Goal: Contribute content

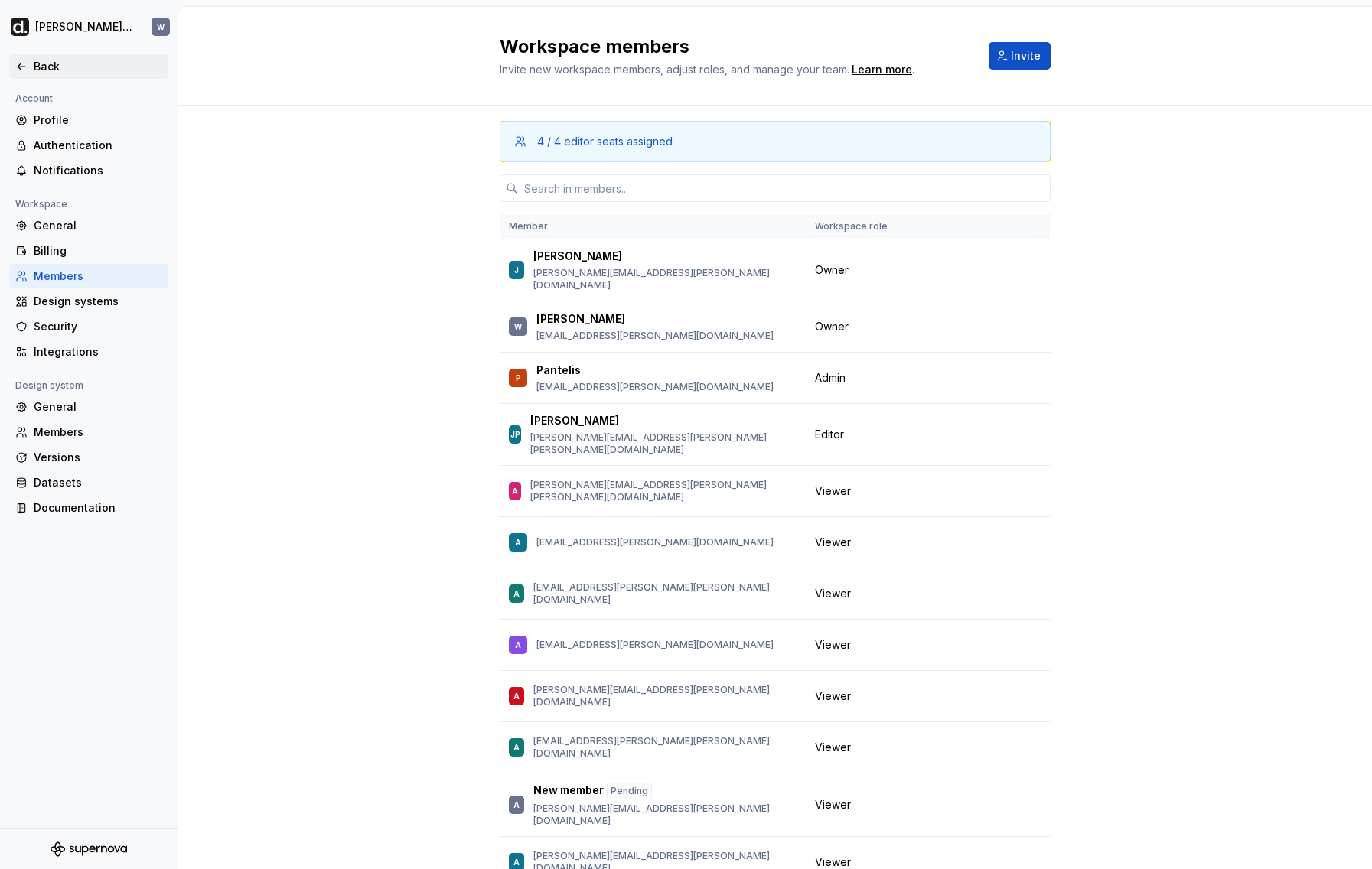
click at [72, 62] on div "Back" at bounding box center [97, 66] width 128 height 16
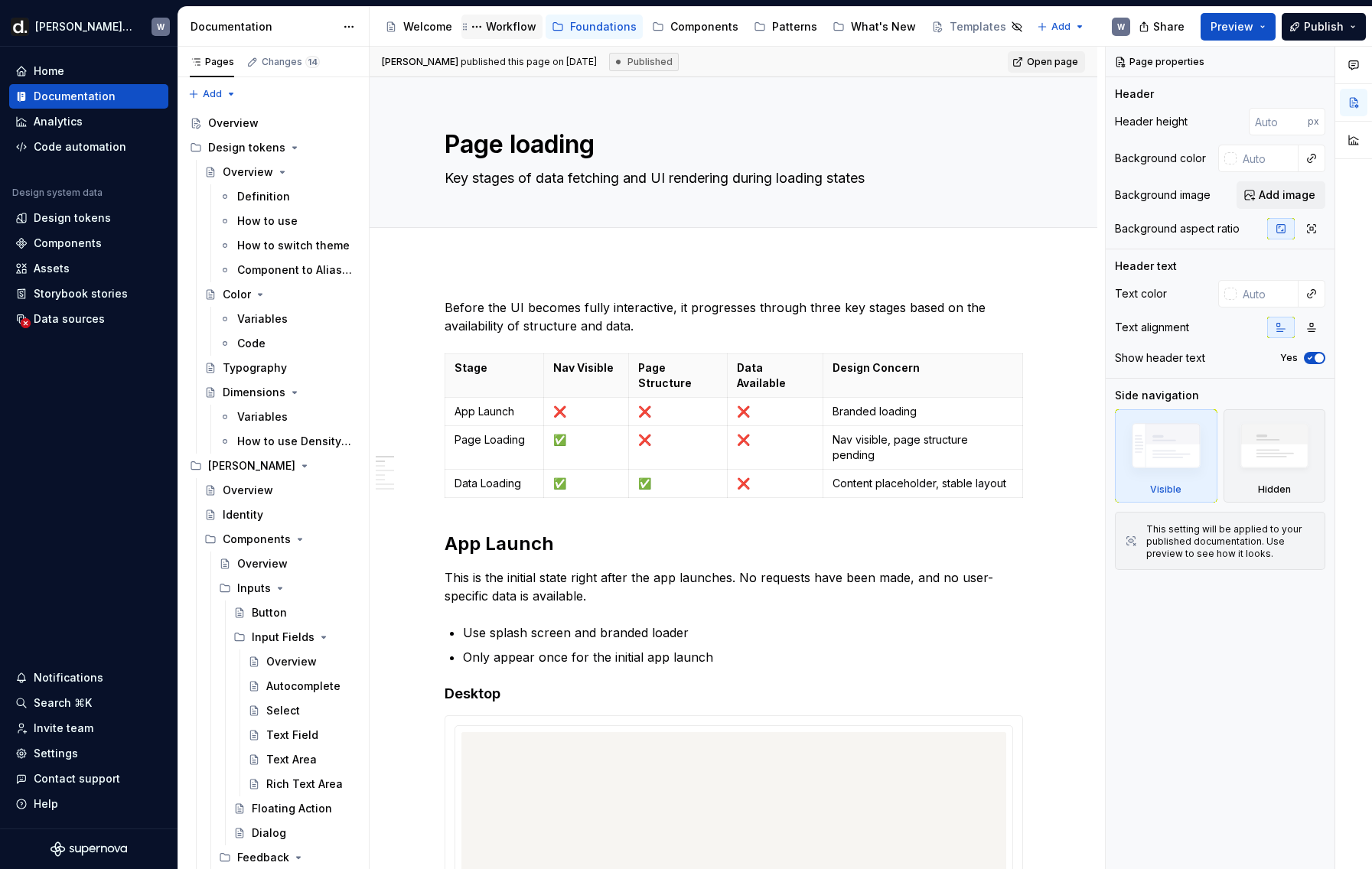
click at [521, 34] on div "Workflow" at bounding box center [511, 26] width 51 height 16
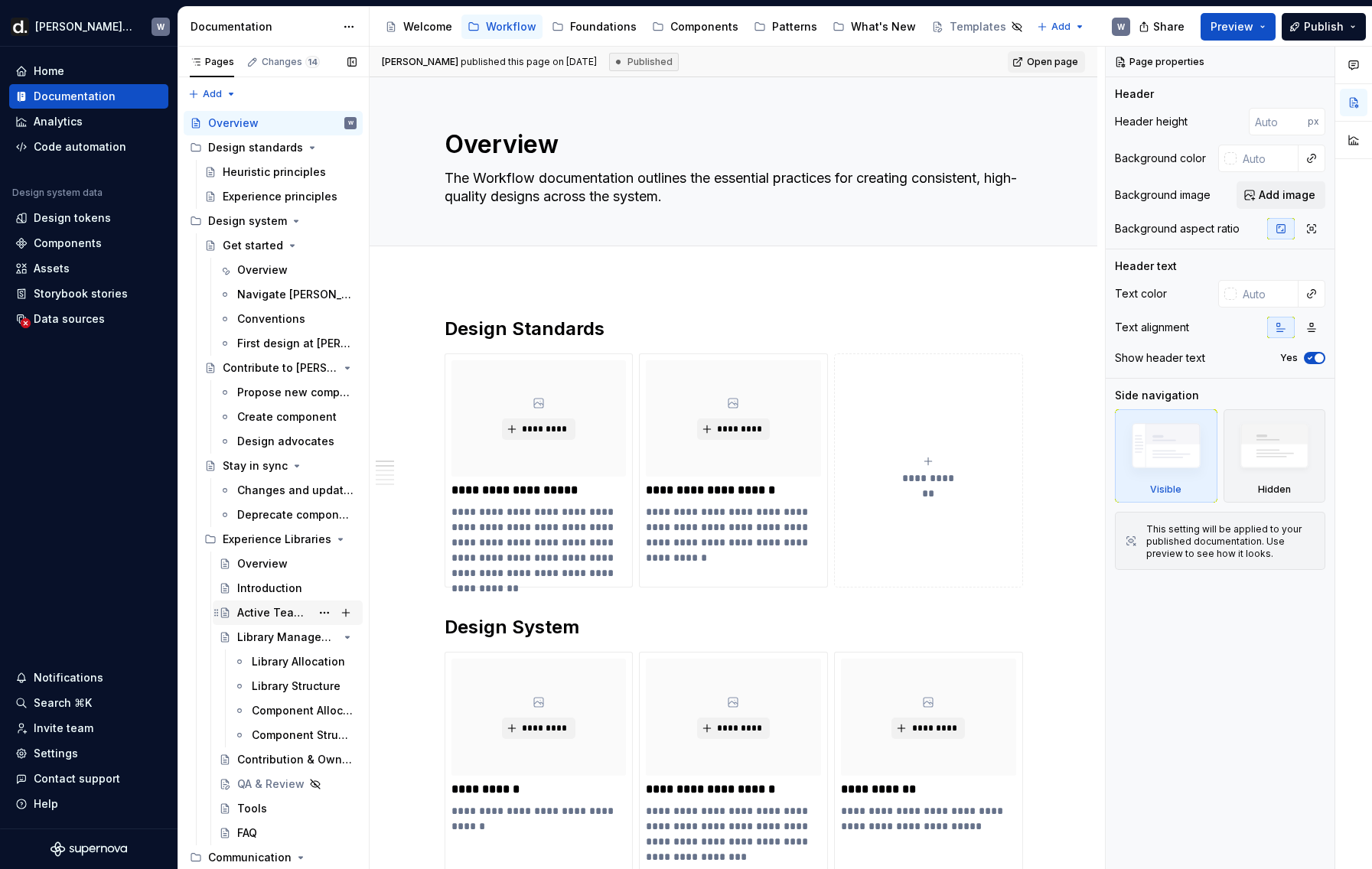
click at [285, 611] on div "Active Team Libraries" at bounding box center [274, 612] width 74 height 16
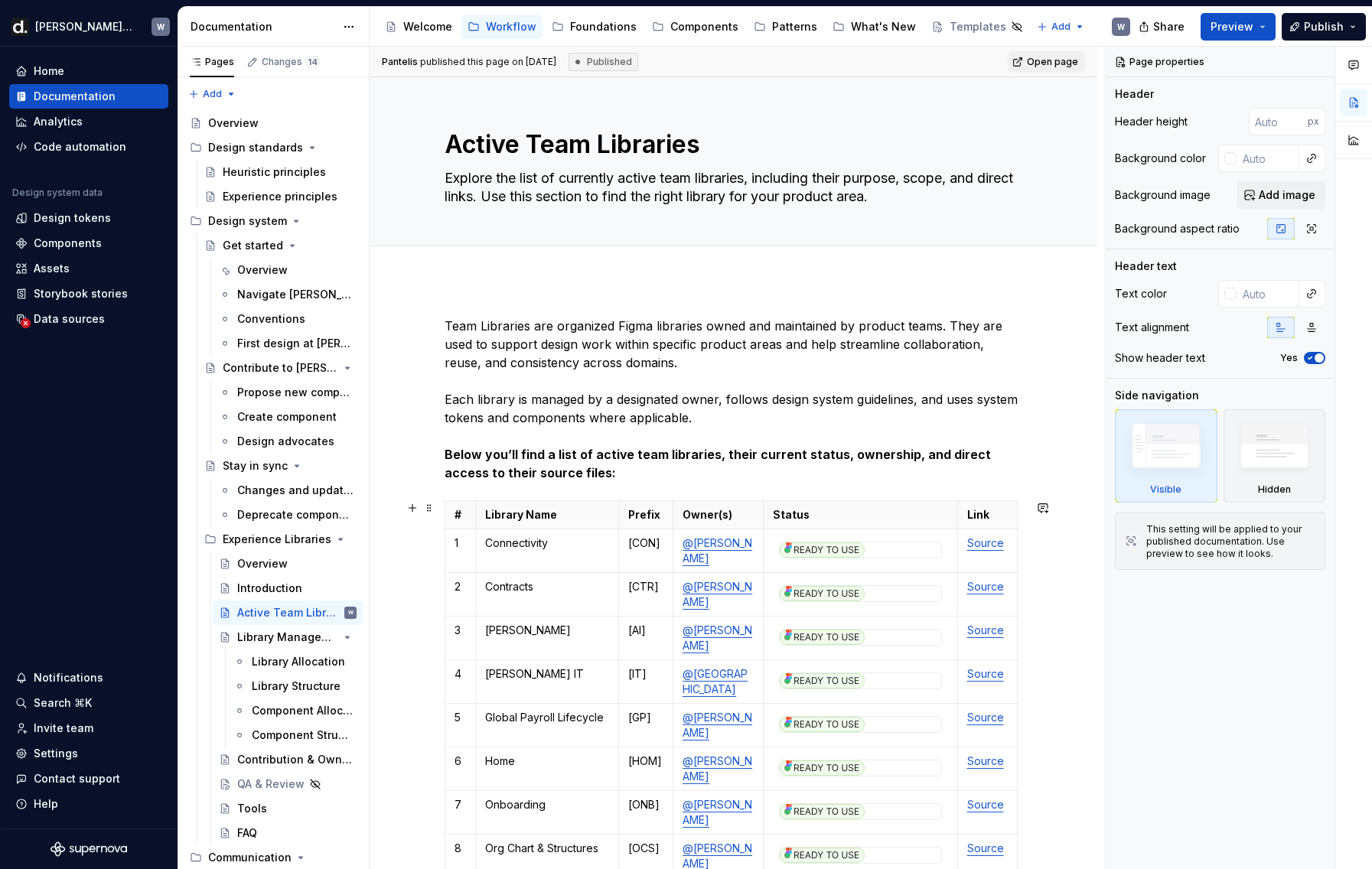
scroll to position [611, 0]
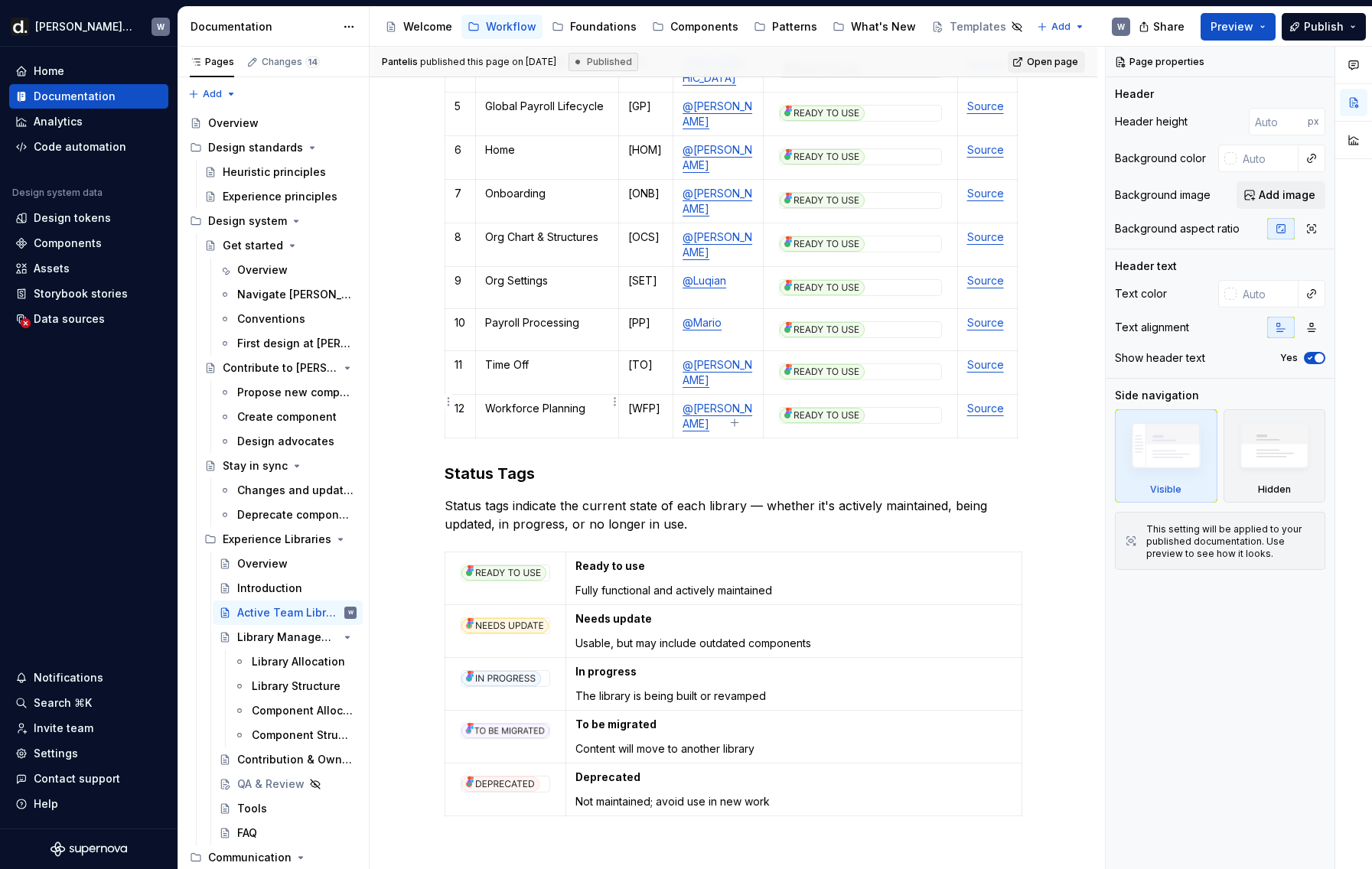
click at [553, 410] on td "Workforce Planning" at bounding box center [547, 416] width 143 height 43
type textarea "*"
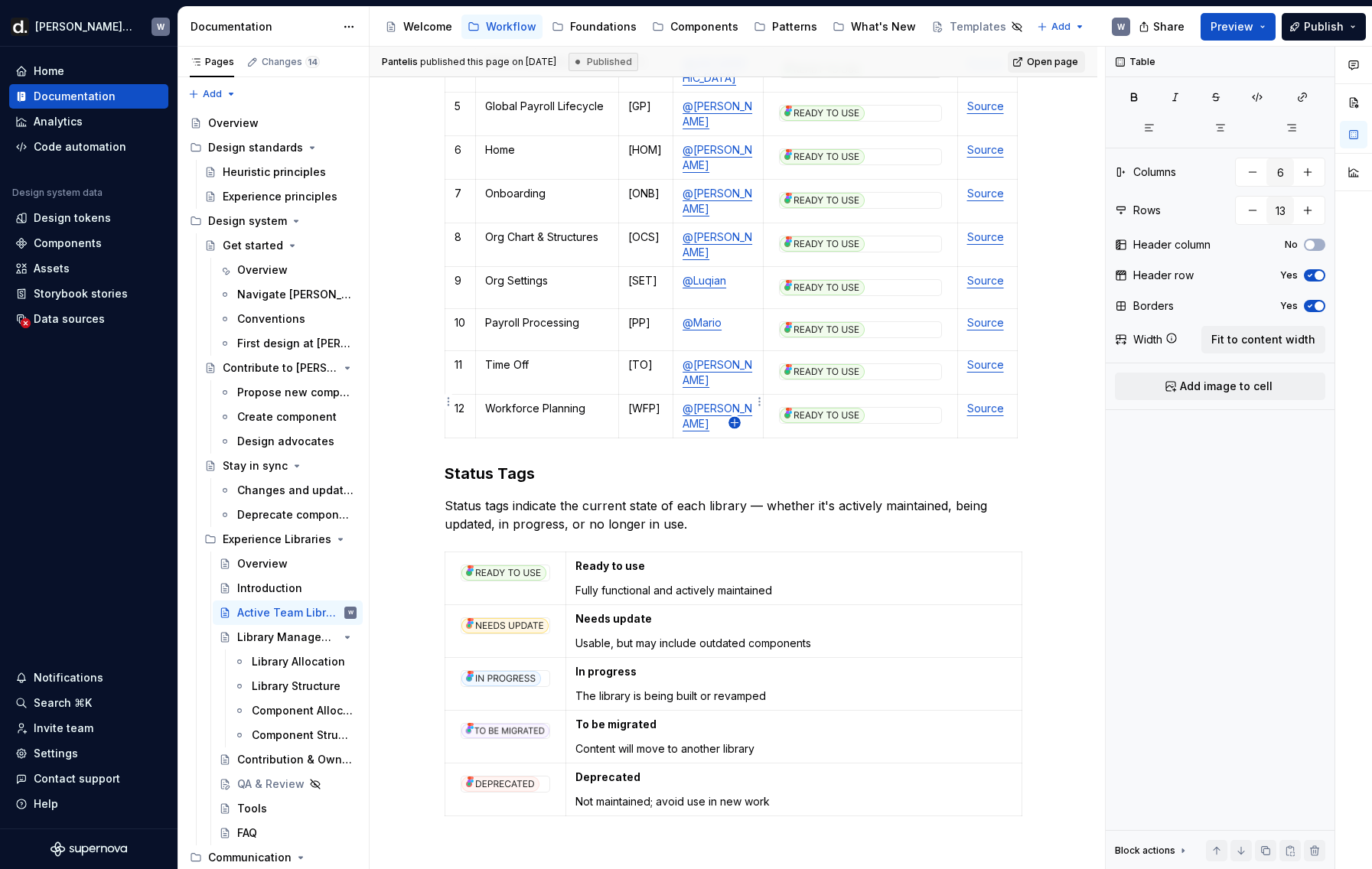
click at [735, 419] on icon "button" at bounding box center [734, 423] width 12 height 12
type input "14"
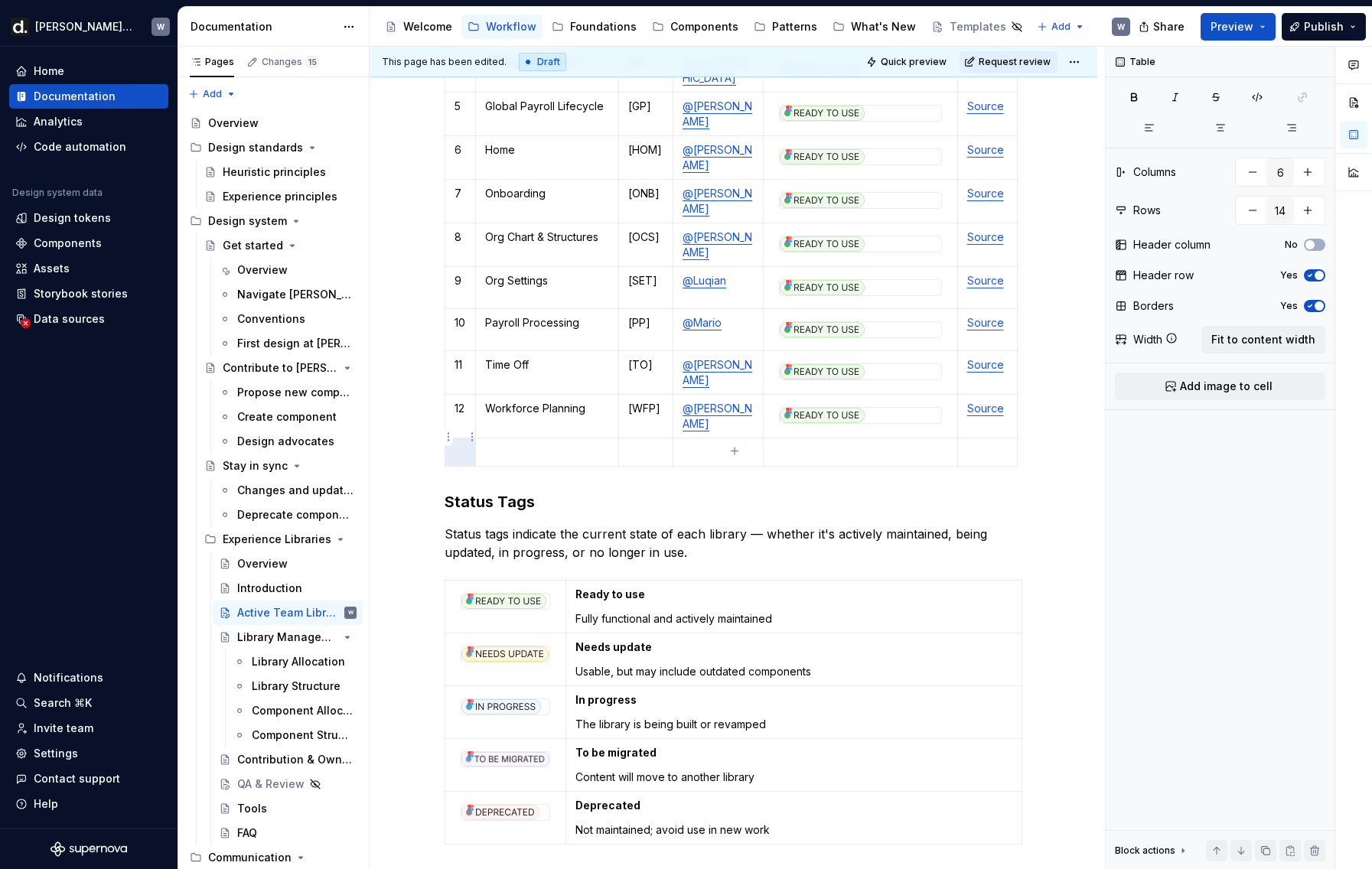
click at [464, 445] on p at bounding box center [460, 452] width 12 height 16
click at [530, 445] on p at bounding box center [547, 452] width 124 height 16
type textarea "*"
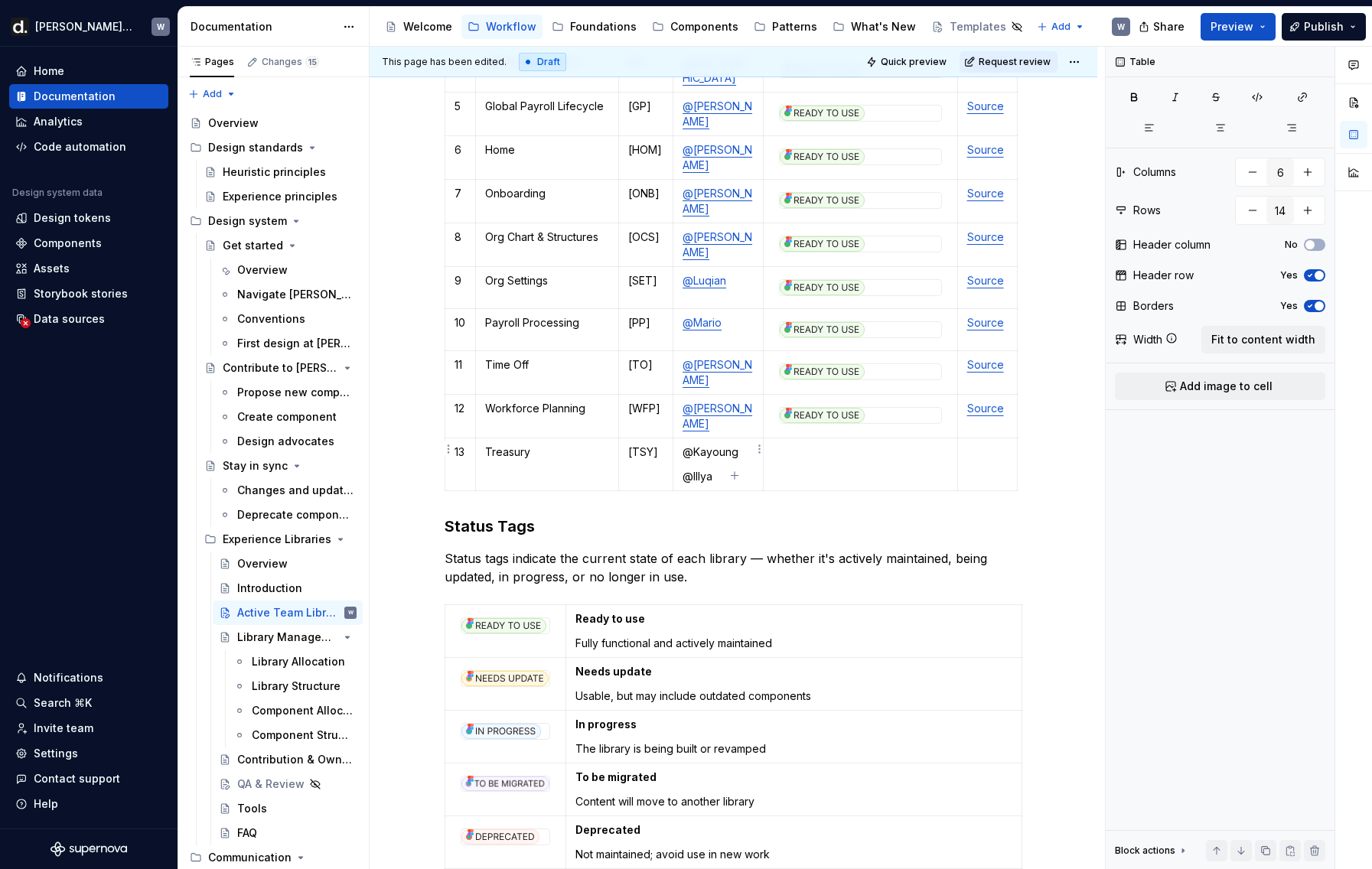
click at [704, 469] on p "@Illya" at bounding box center [717, 477] width 71 height 16
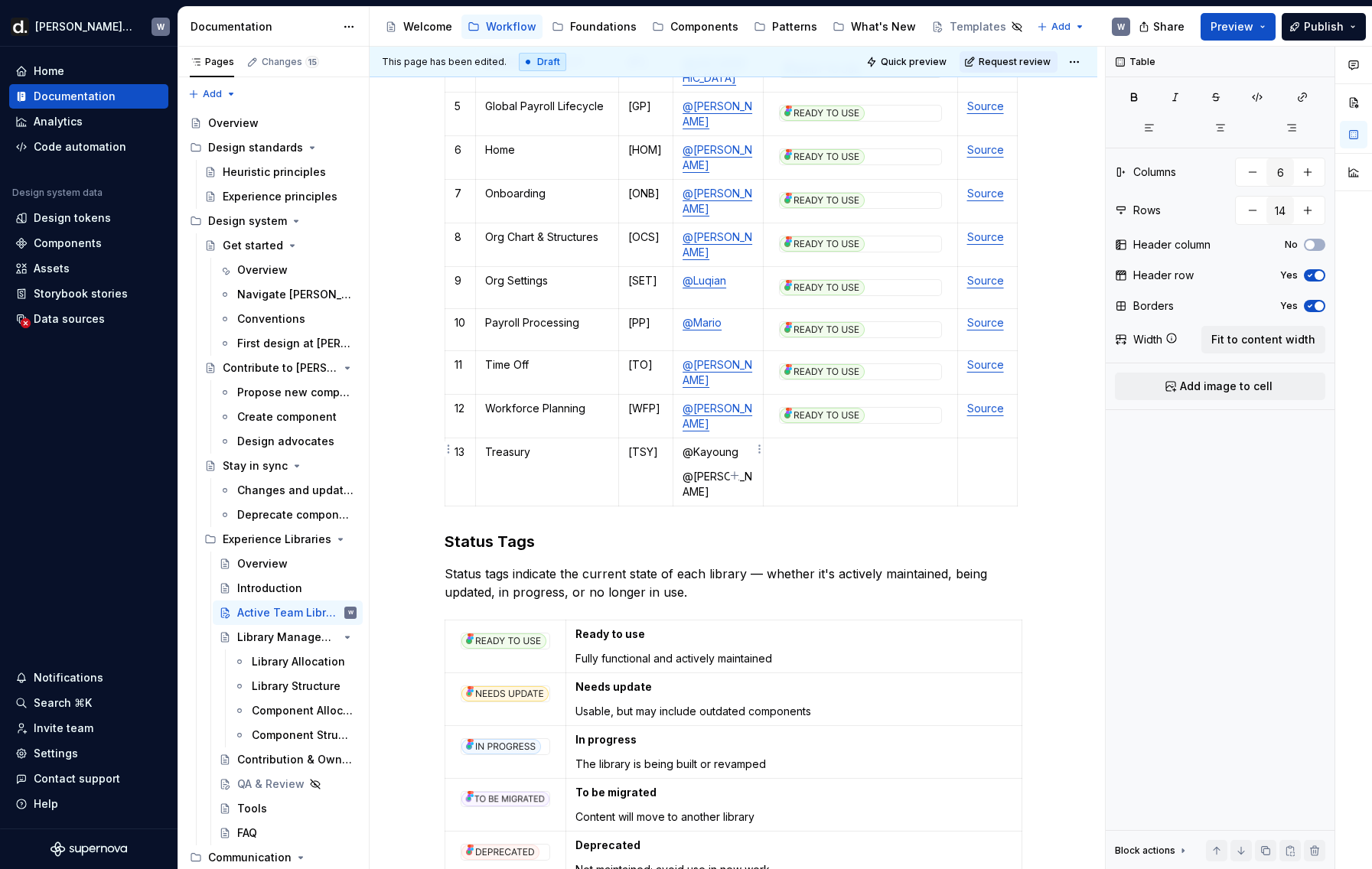
click at [722, 445] on p "@Kayoung" at bounding box center [717, 452] width 71 height 16
click at [728, 445] on p "@Kayoung" at bounding box center [717, 452] width 71 height 16
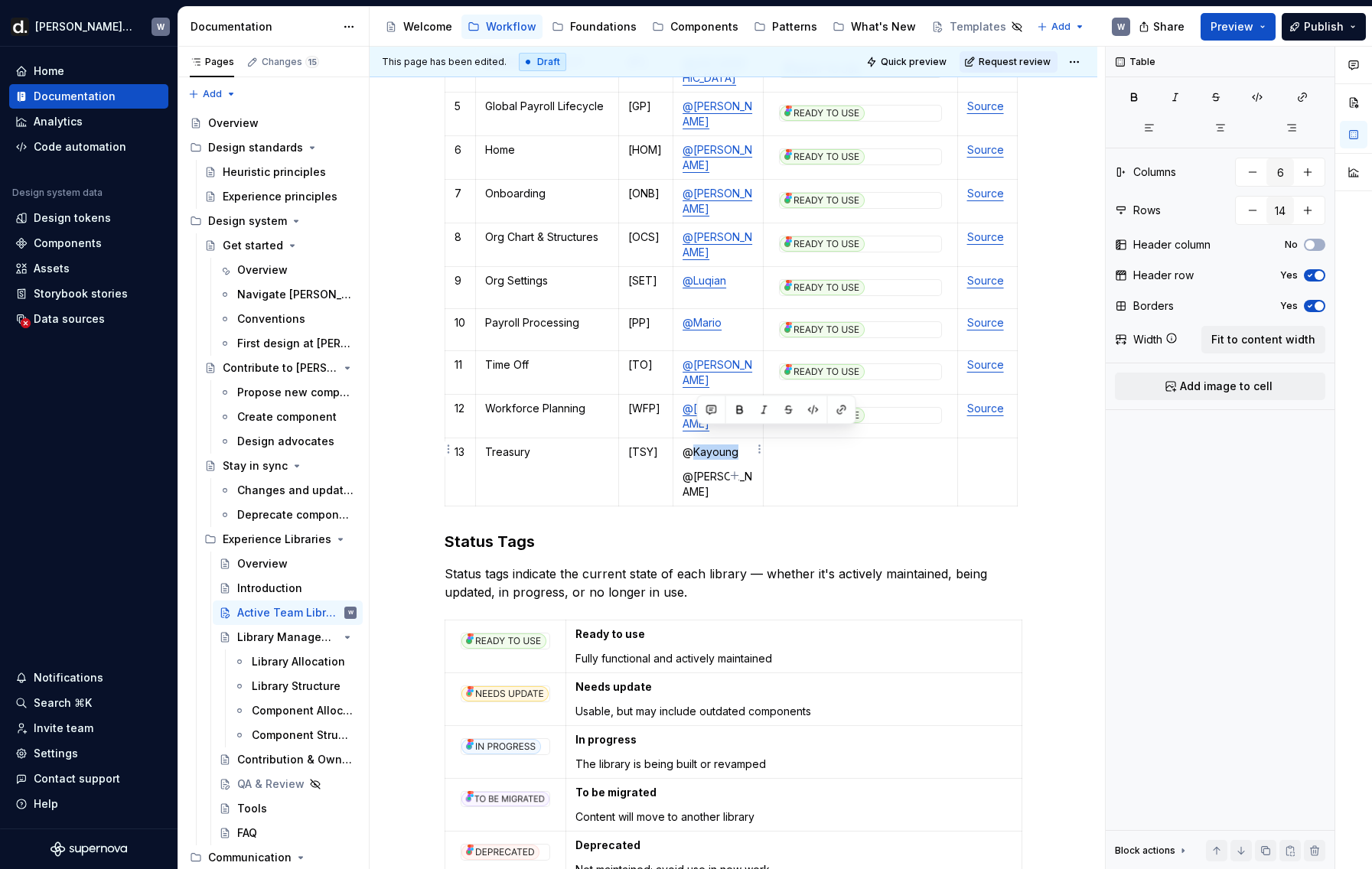
click at [728, 445] on p "@Kayoung" at bounding box center [717, 452] width 71 height 16
drag, startPoint x: 740, startPoint y: 437, endPoint x: 682, endPoint y: 435, distance: 58.0
click at [682, 438] on td "@Kayoung @[PERSON_NAME]" at bounding box center [718, 472] width 90 height 68
click at [833, 410] on button "button" at bounding box center [831, 410] width 21 height 21
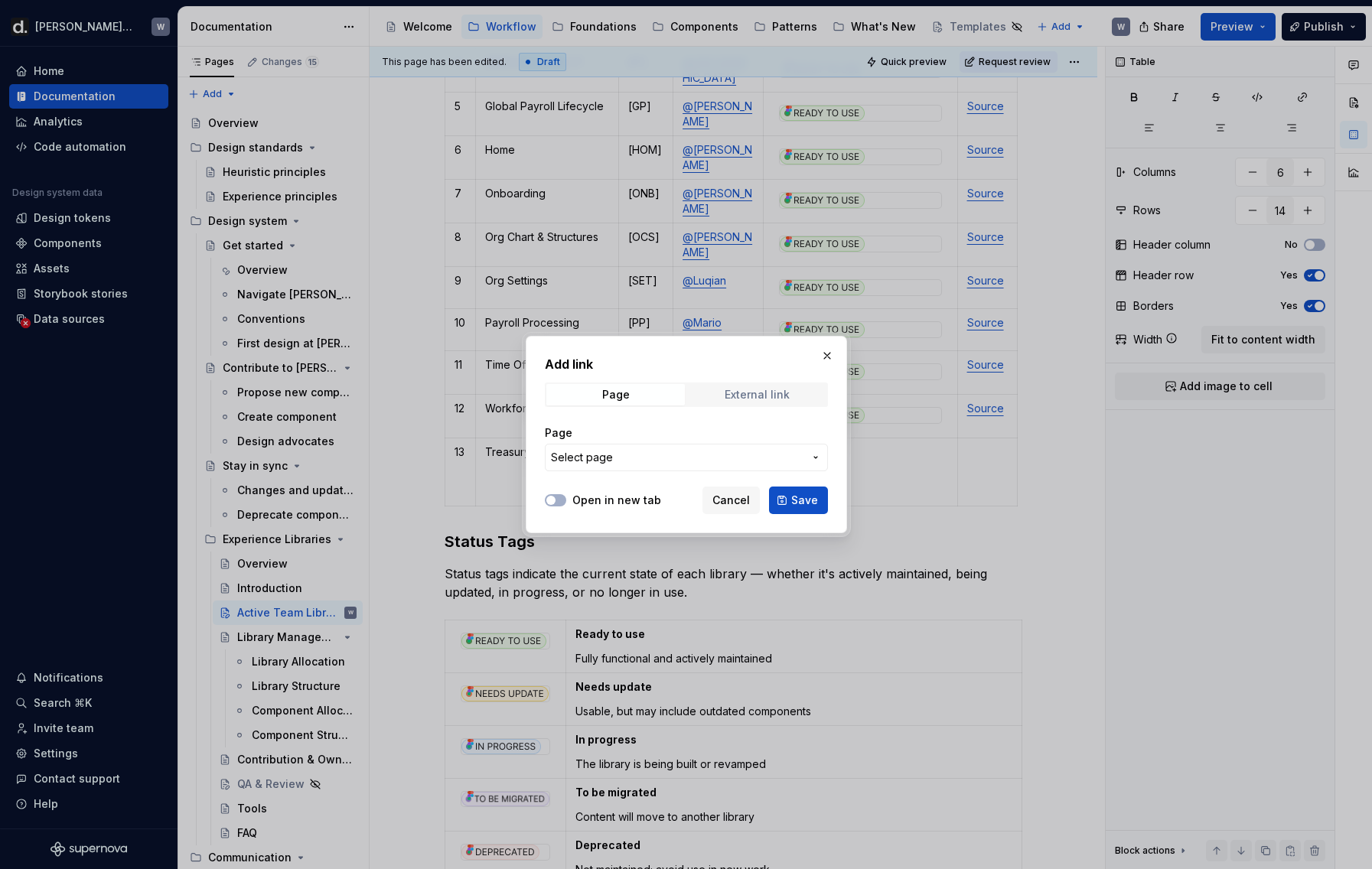
click at [768, 394] on div "External link" at bounding box center [758, 395] width 65 height 12
click at [736, 447] on input "URL" at bounding box center [686, 458] width 283 height 28
paste input "[URL][PERSON_NAME][DOMAIN_NAME]"
type input "[URL][PERSON_NAME][DOMAIN_NAME]"
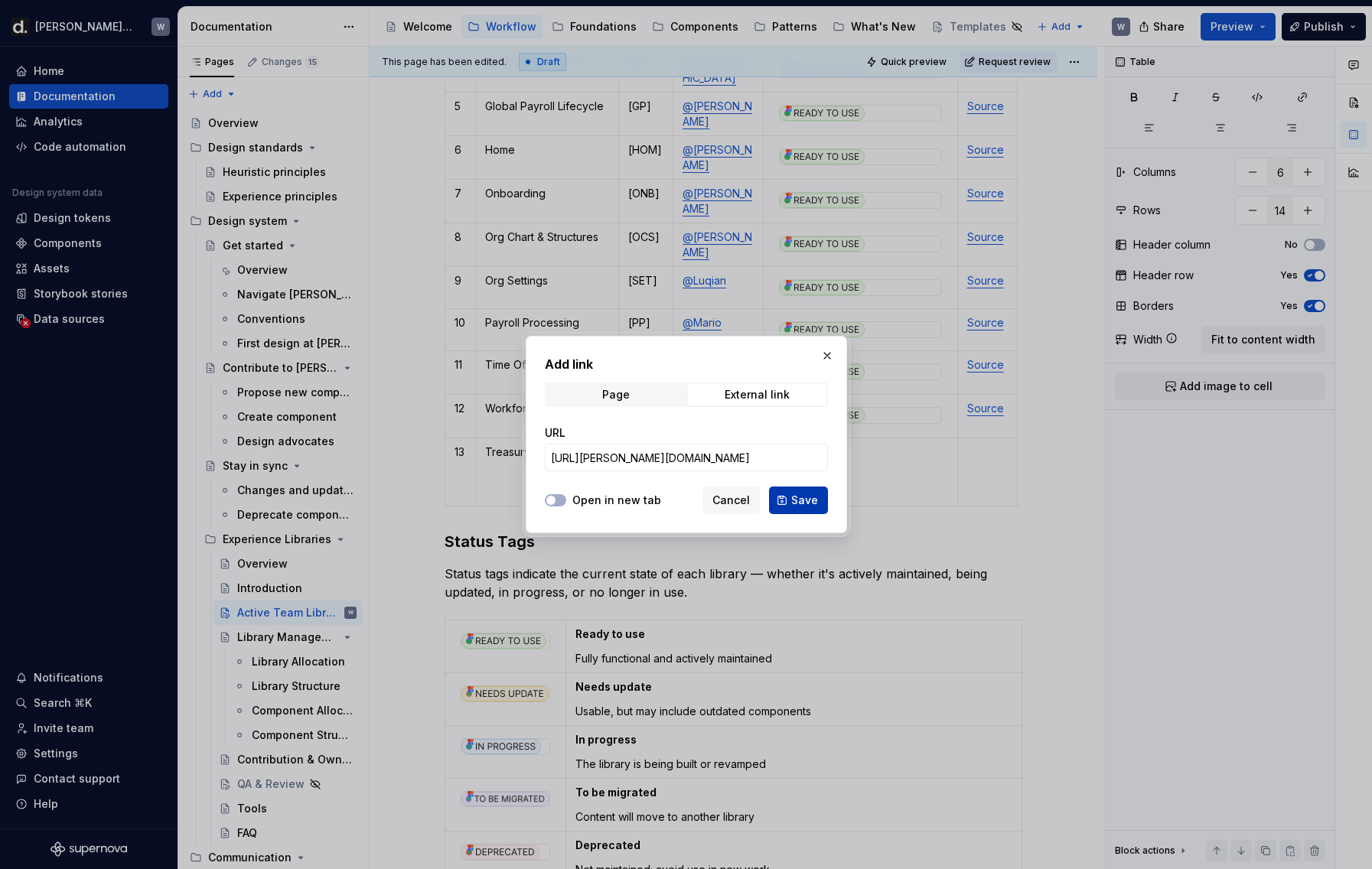
click at [798, 501] on span "Save" at bounding box center [804, 500] width 27 height 16
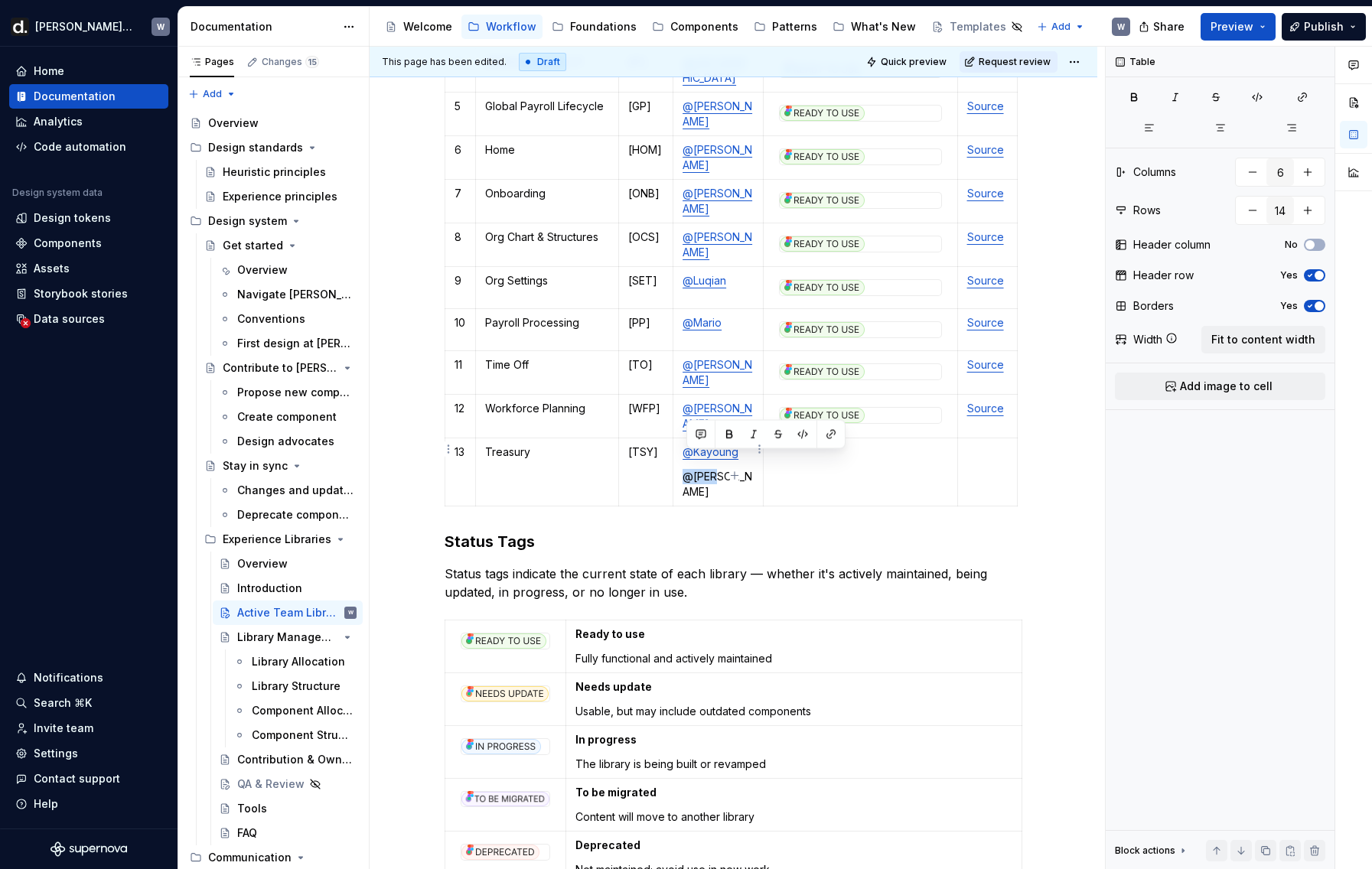
drag, startPoint x: 717, startPoint y: 461, endPoint x: 684, endPoint y: 461, distance: 33.0
click at [684, 461] on td "@Kayoung @[PERSON_NAME]" at bounding box center [718, 472] width 90 height 68
click at [731, 472] on icon "button" at bounding box center [734, 476] width 12 height 12
type input "15"
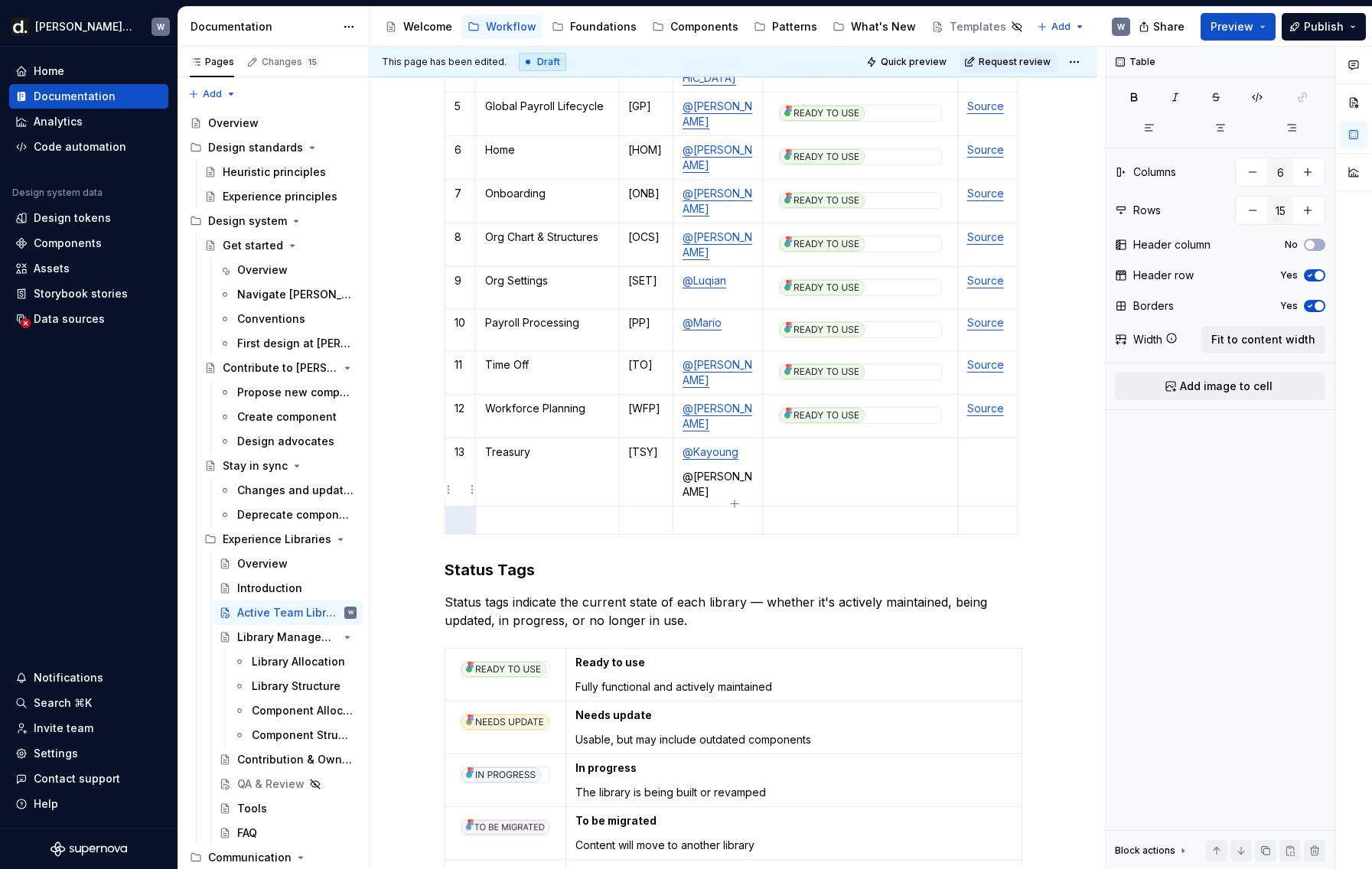
click at [451, 491] on html "[PERSON_NAME] UI W Home Documentation Analytics Code automation Design system d…" at bounding box center [686, 434] width 1372 height 869
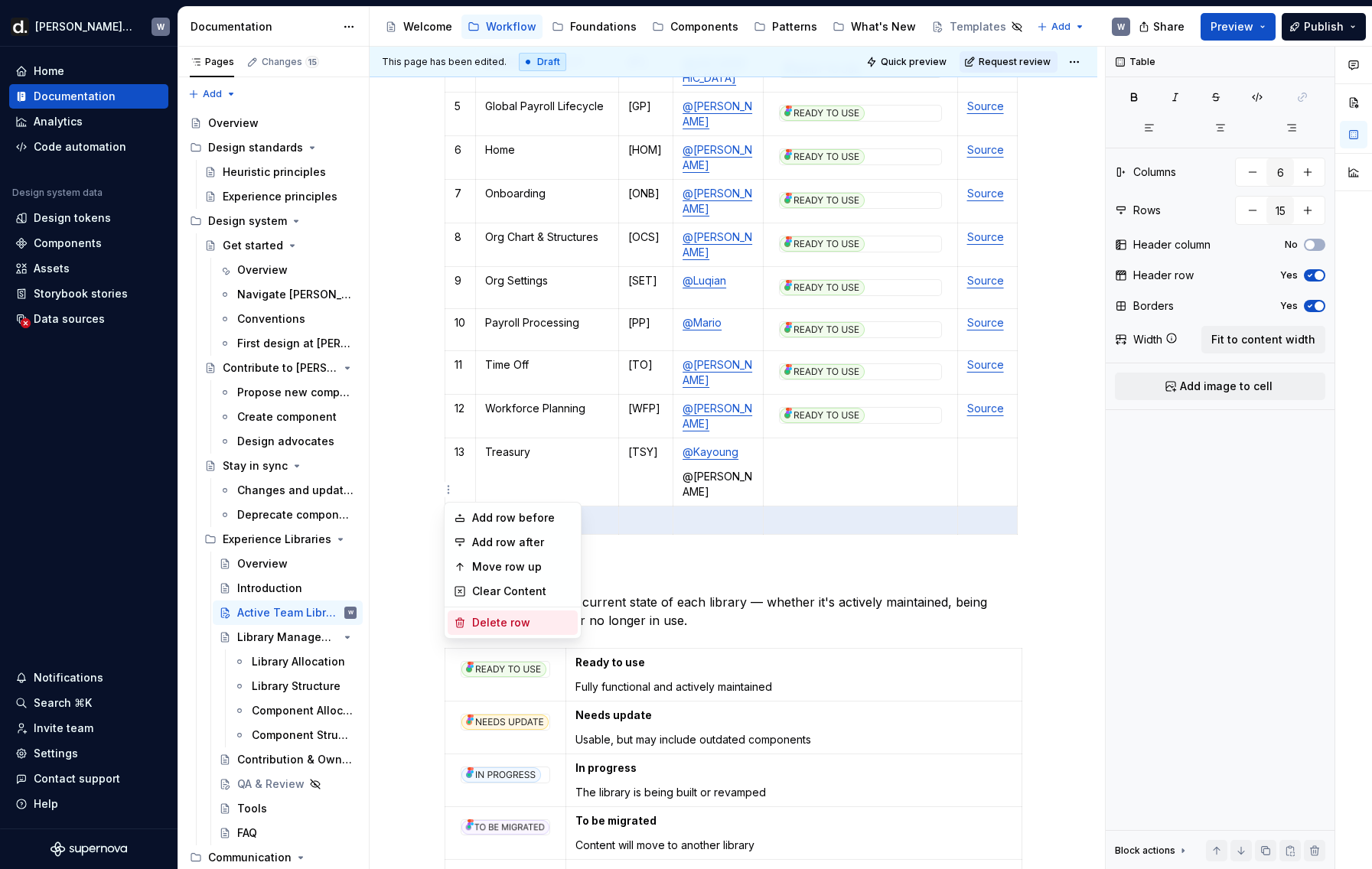
click at [525, 624] on div "Delete row" at bounding box center [522, 623] width 100 height 16
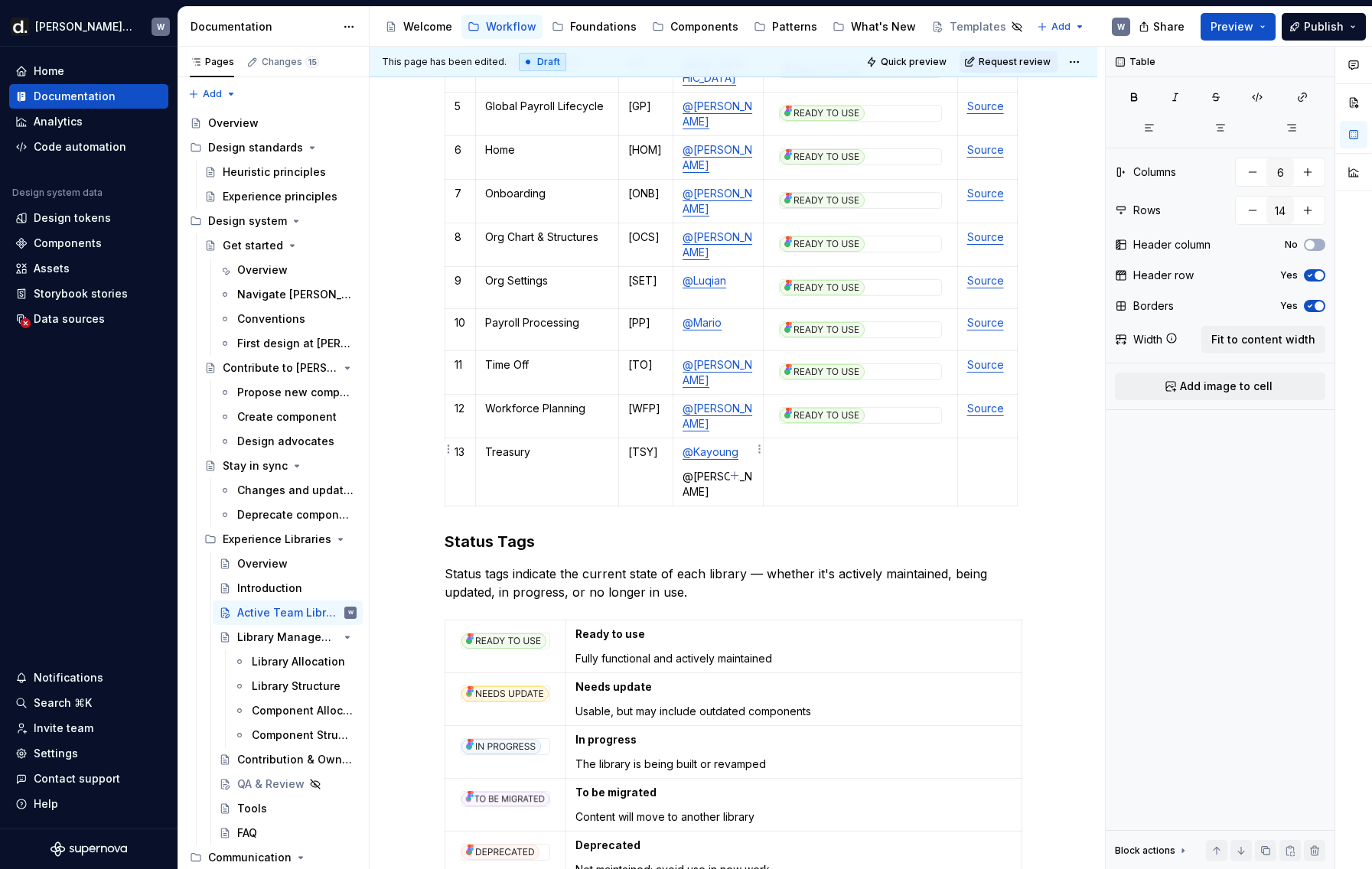
click at [701, 469] on p "@[PERSON_NAME]" at bounding box center [717, 484] width 71 height 30
drag, startPoint x: 714, startPoint y: 461, endPoint x: 684, endPoint y: 462, distance: 30.0
click at [684, 462] on td "@Kayoung @[PERSON_NAME]" at bounding box center [718, 472] width 90 height 68
click at [822, 436] on button "button" at bounding box center [831, 435] width 21 height 21
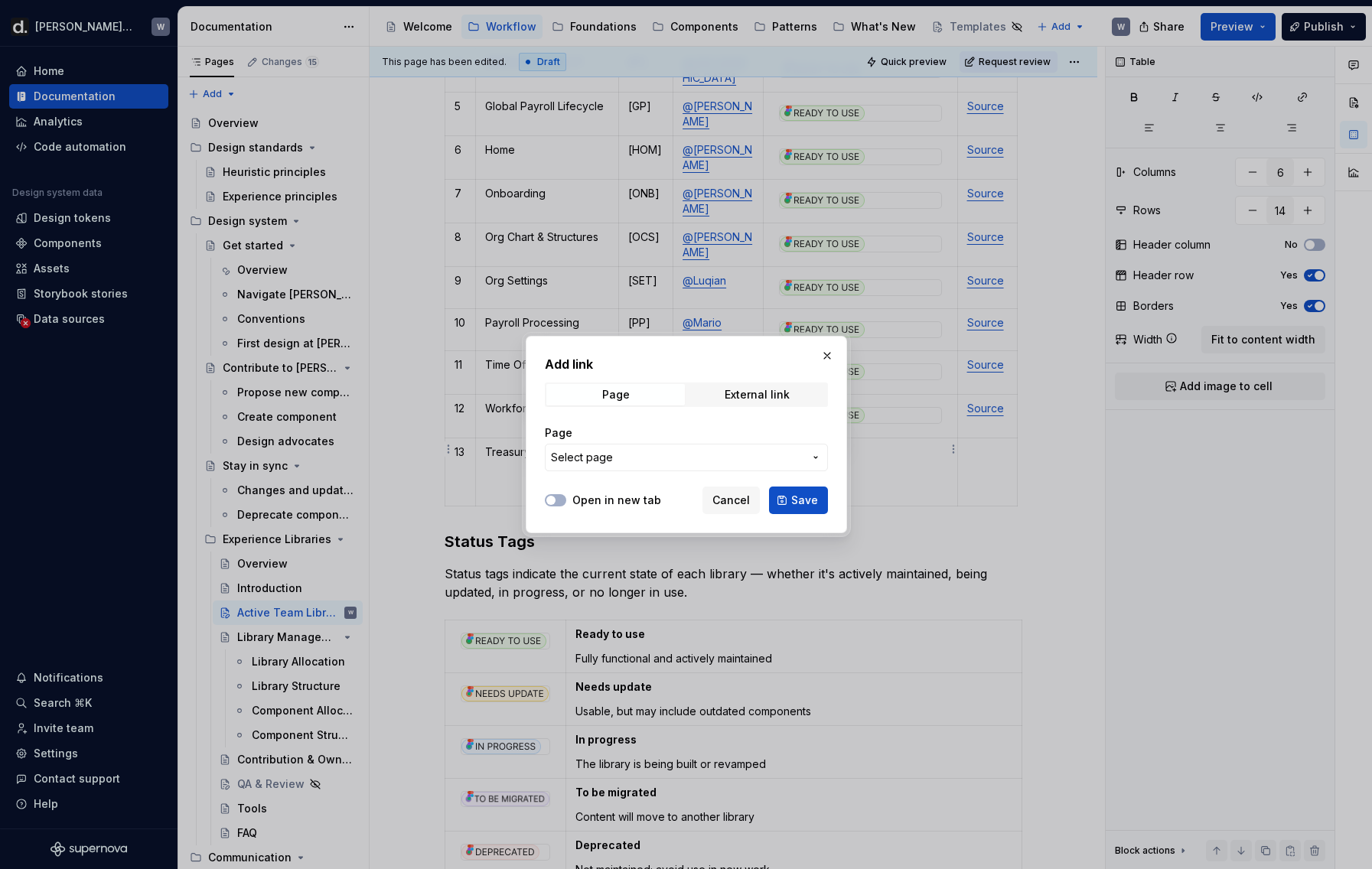
click at [726, 456] on span "Select page" at bounding box center [677, 457] width 253 height 16
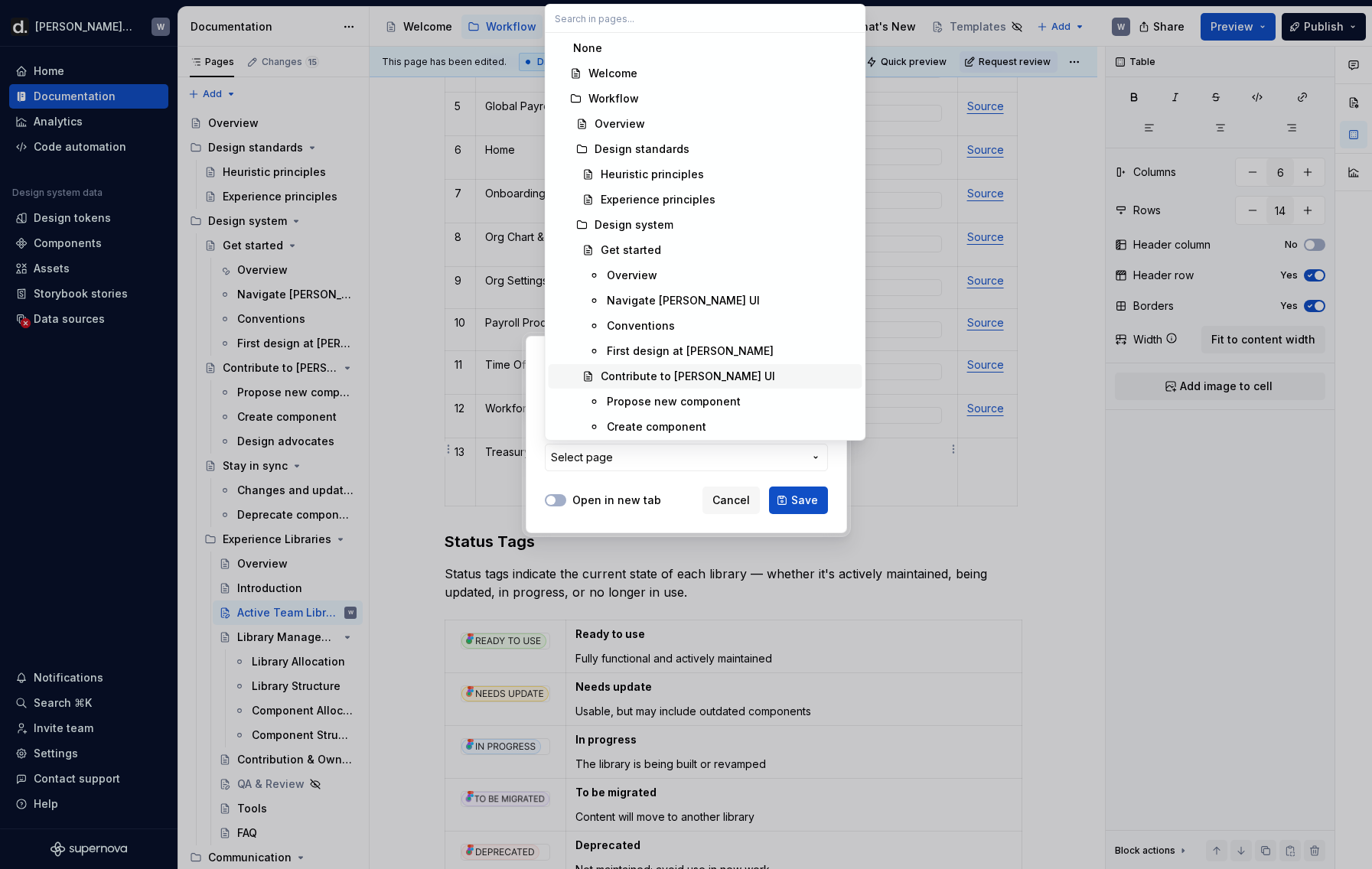
click at [745, 384] on span "Contribute to [PERSON_NAME] UI" at bounding box center [705, 377] width 314 height 25
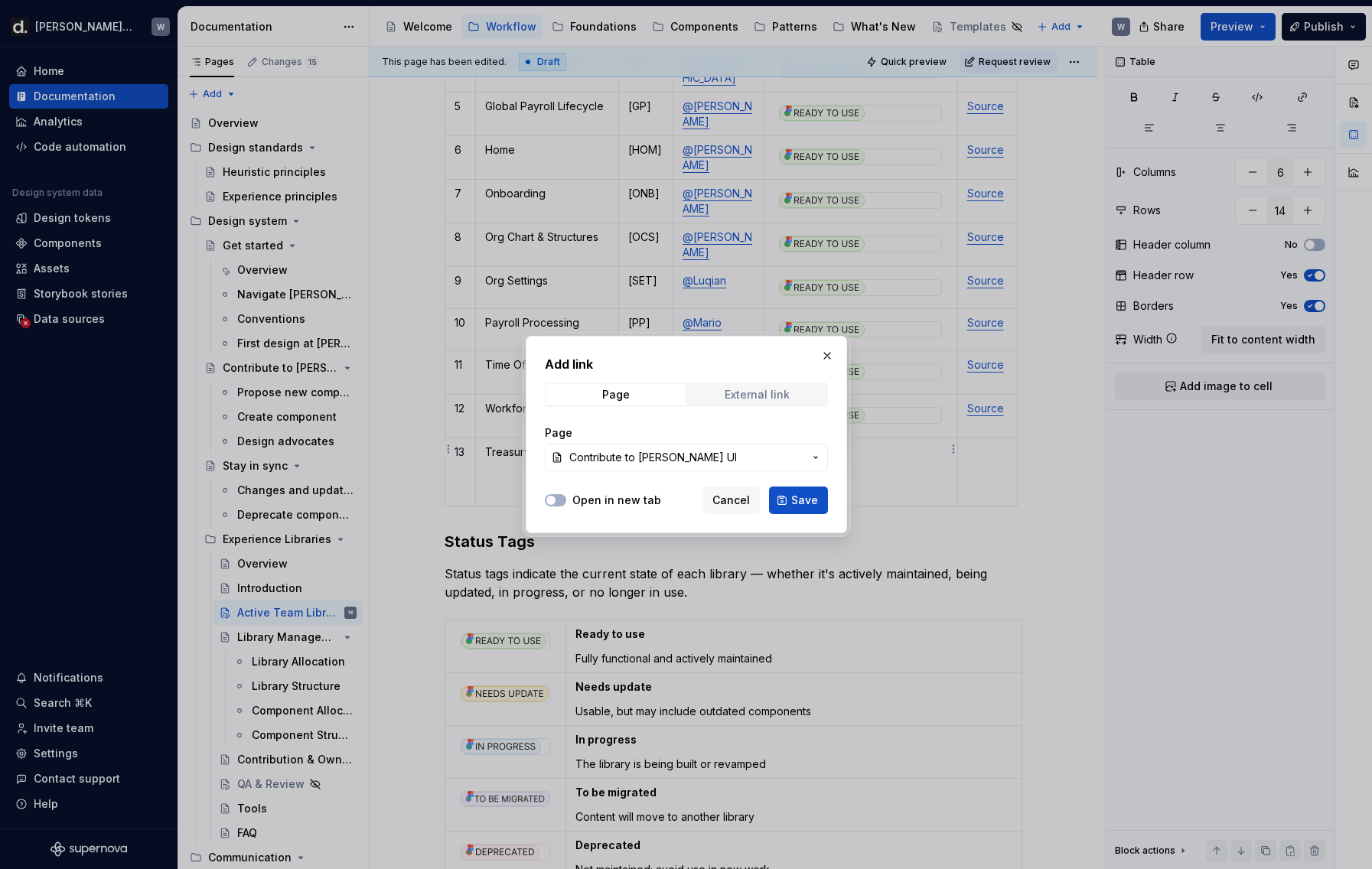
click at [740, 394] on div "External link" at bounding box center [758, 395] width 65 height 12
click at [704, 452] on input "URL" at bounding box center [686, 458] width 283 height 28
paste input "[URL][PERSON_NAME][DOMAIN_NAME]"
type input "[URL][PERSON_NAME][DOMAIN_NAME]"
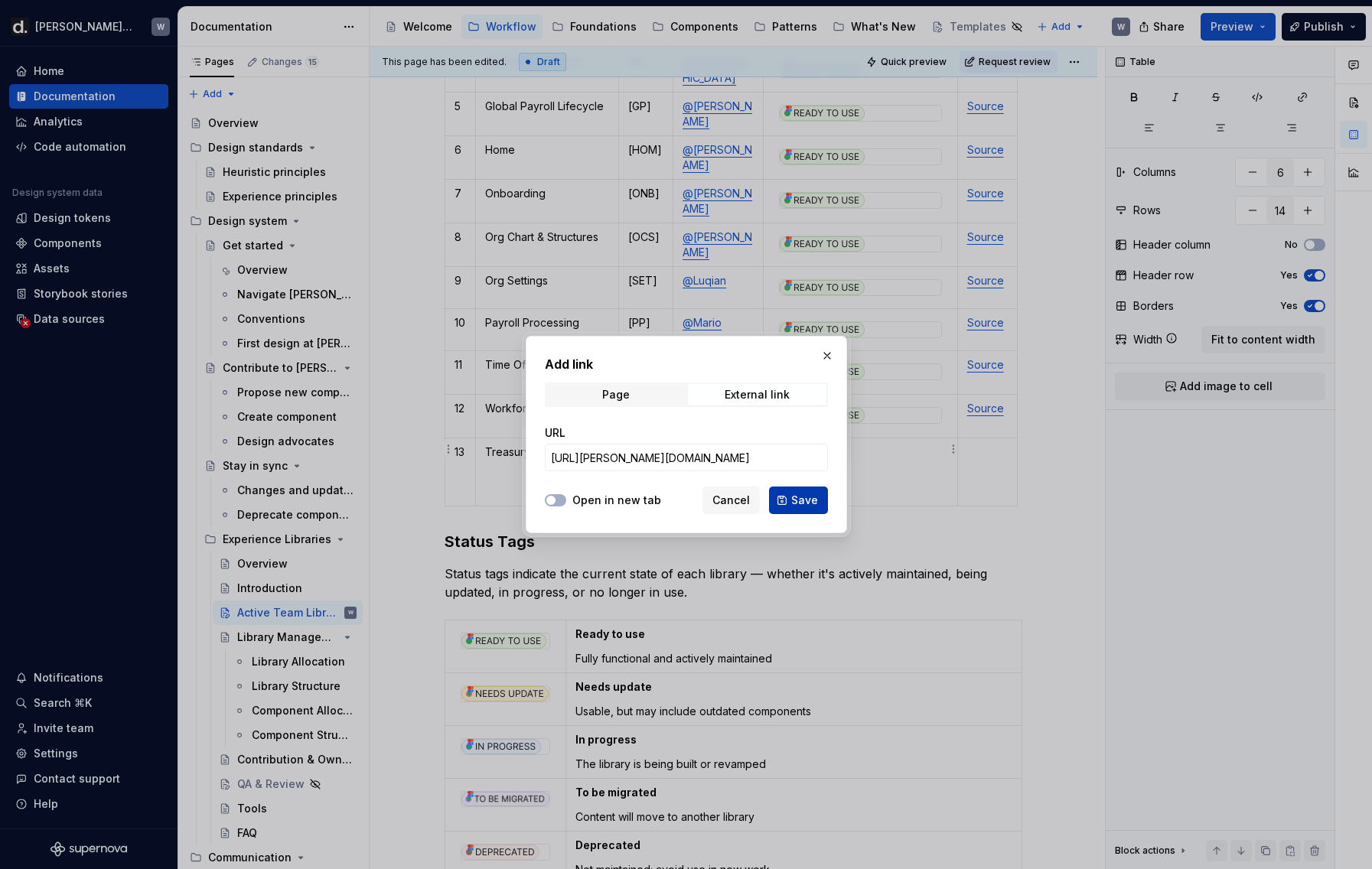
click at [792, 498] on span "Save" at bounding box center [804, 500] width 27 height 16
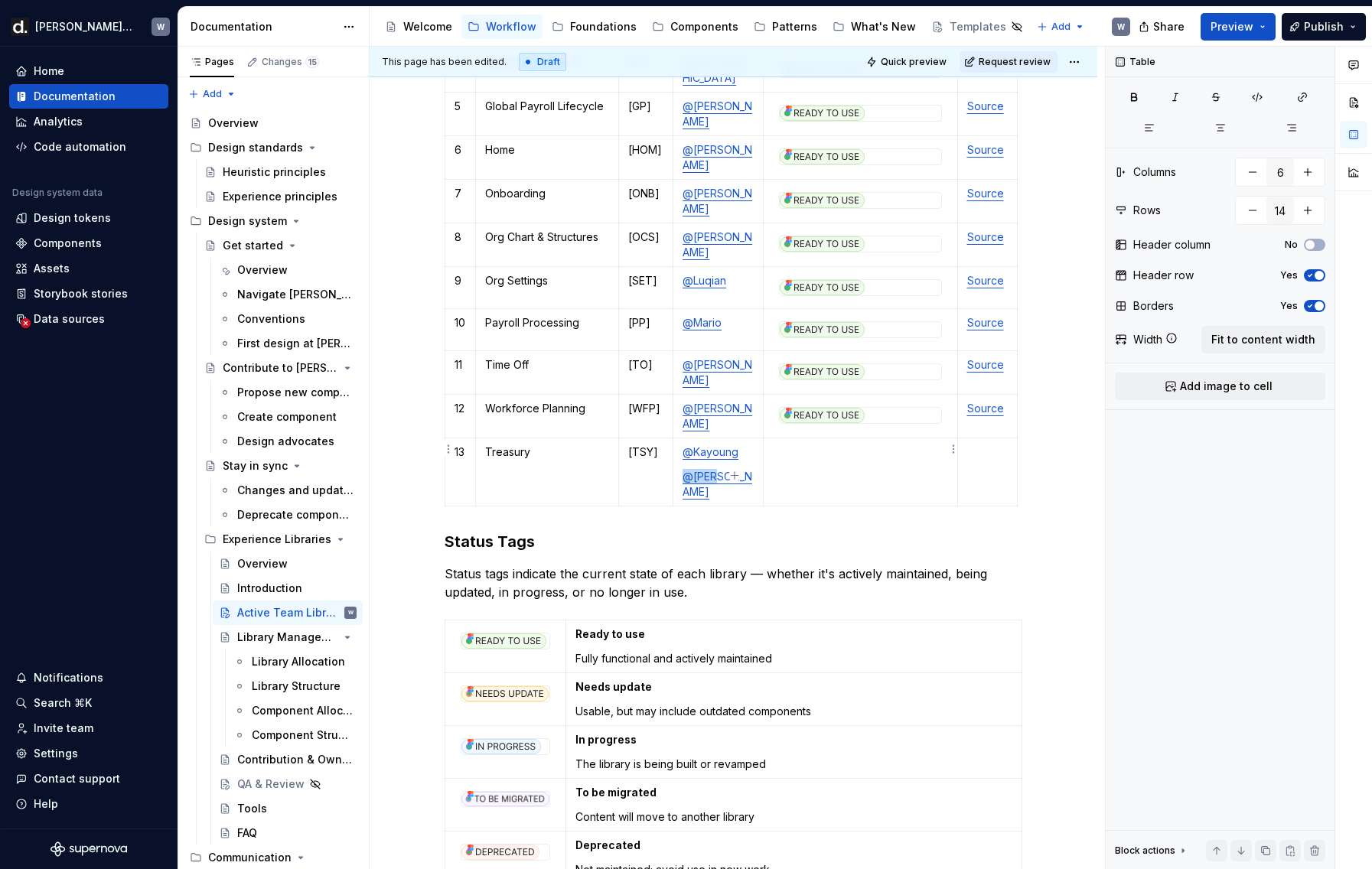
click at [876, 455] on td at bounding box center [860, 472] width 194 height 68
click at [872, 408] on div at bounding box center [860, 415] width 162 height 16
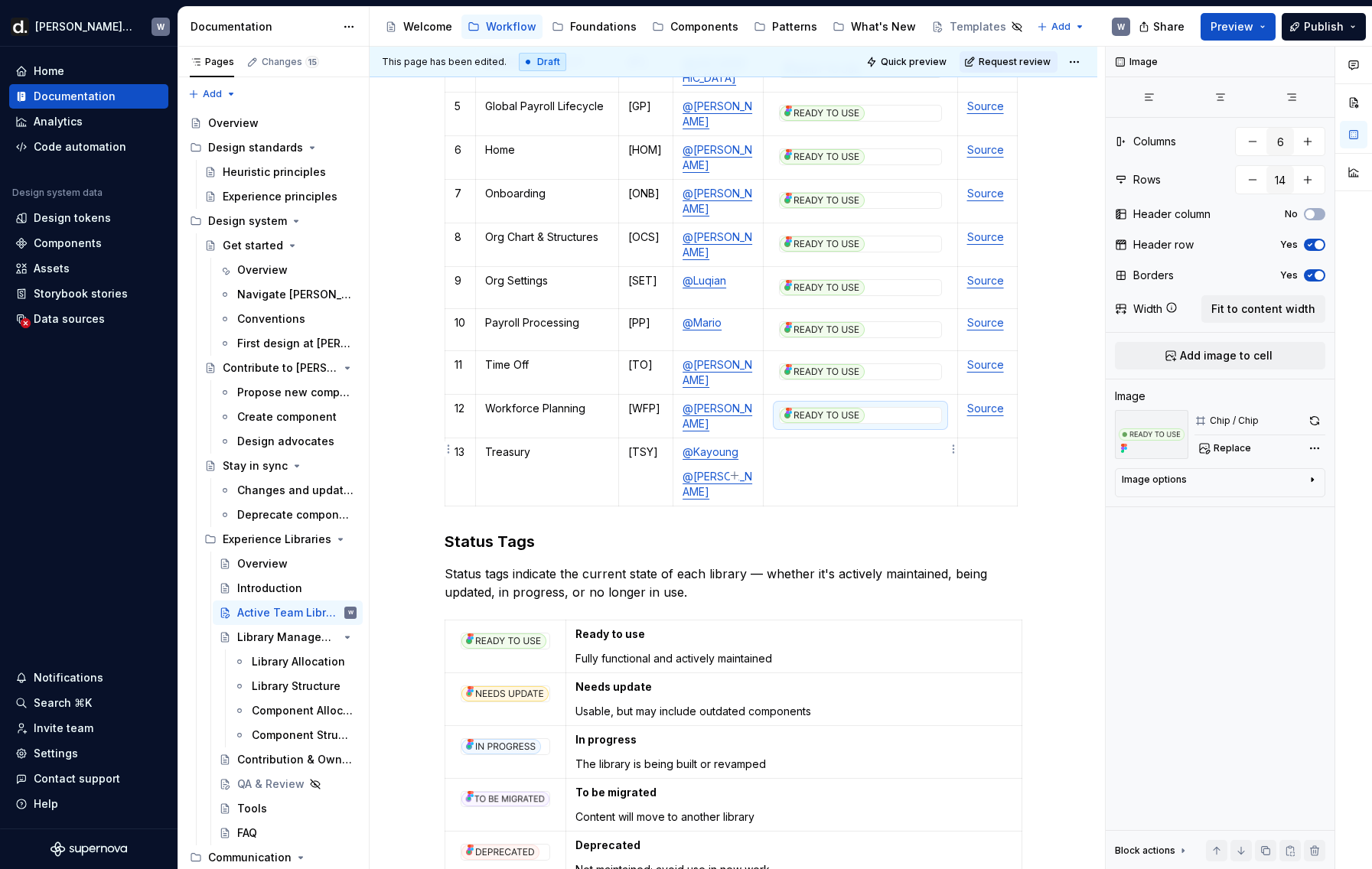
click at [869, 453] on td at bounding box center [860, 472] width 194 height 68
click at [883, 408] on div at bounding box center [860, 415] width 162 height 16
type textarea "*"
click at [1271, 849] on button "button" at bounding box center [1265, 851] width 21 height 21
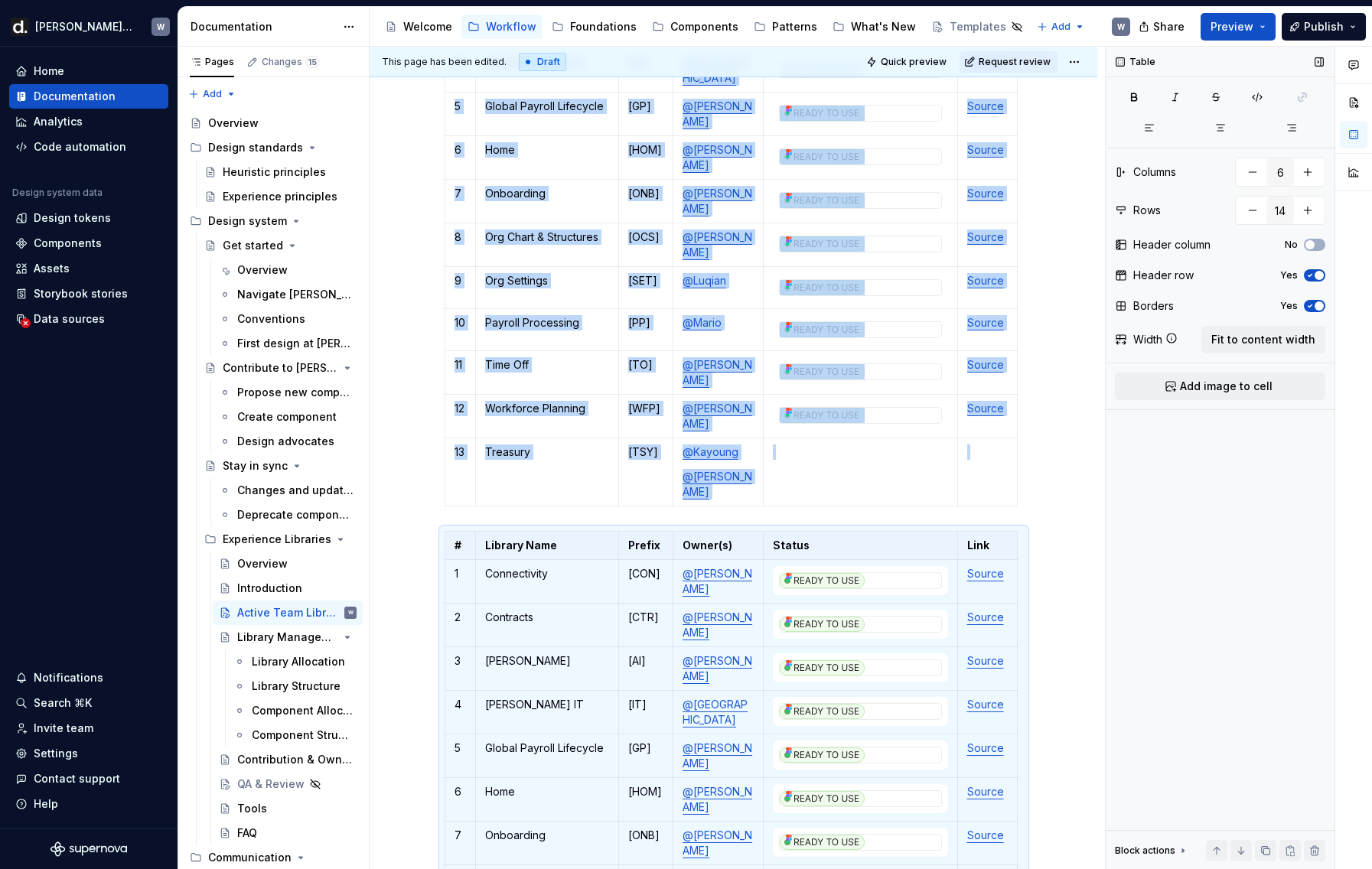
scroll to position [835, 0]
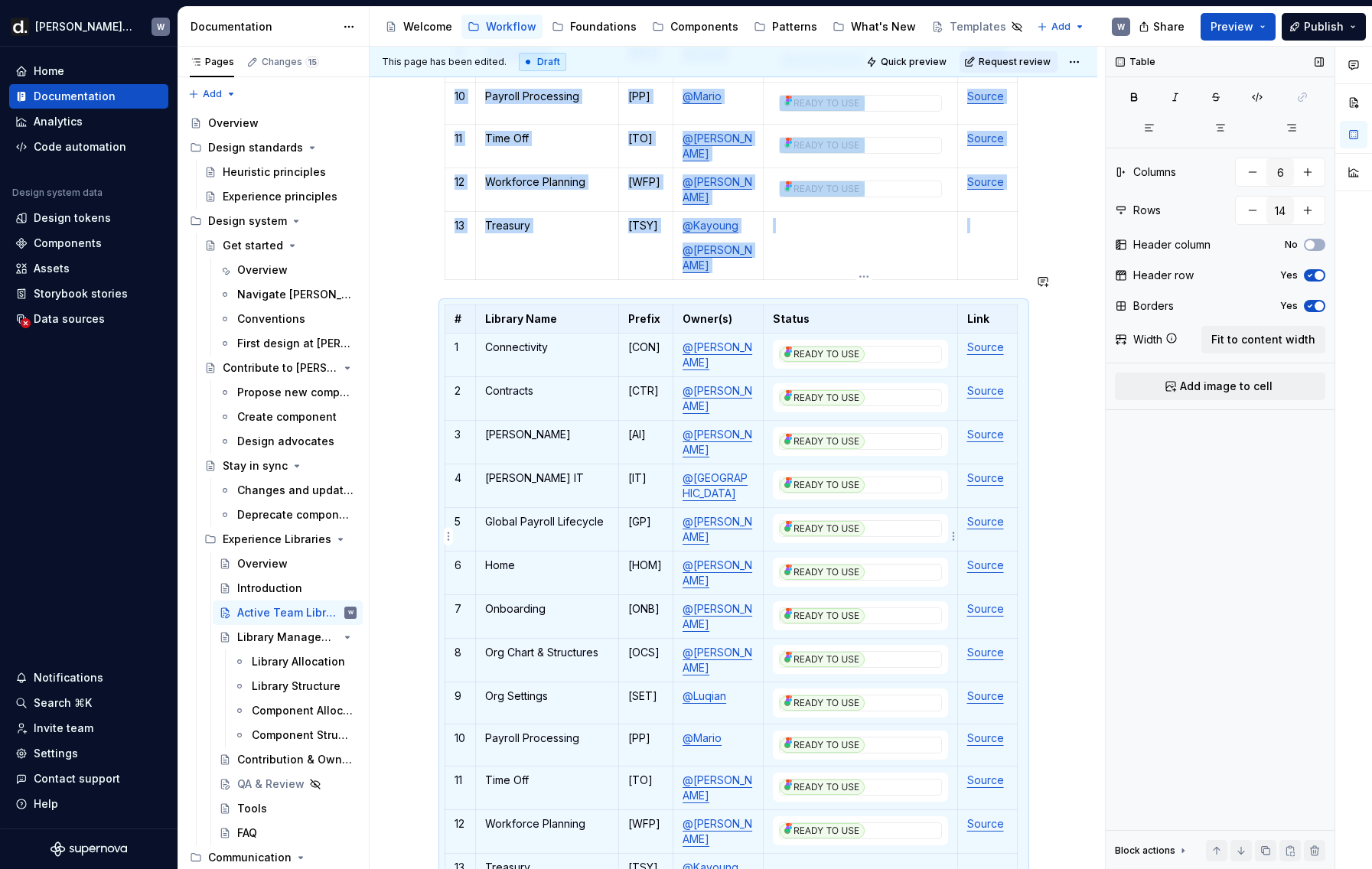
type input "2"
type input "5"
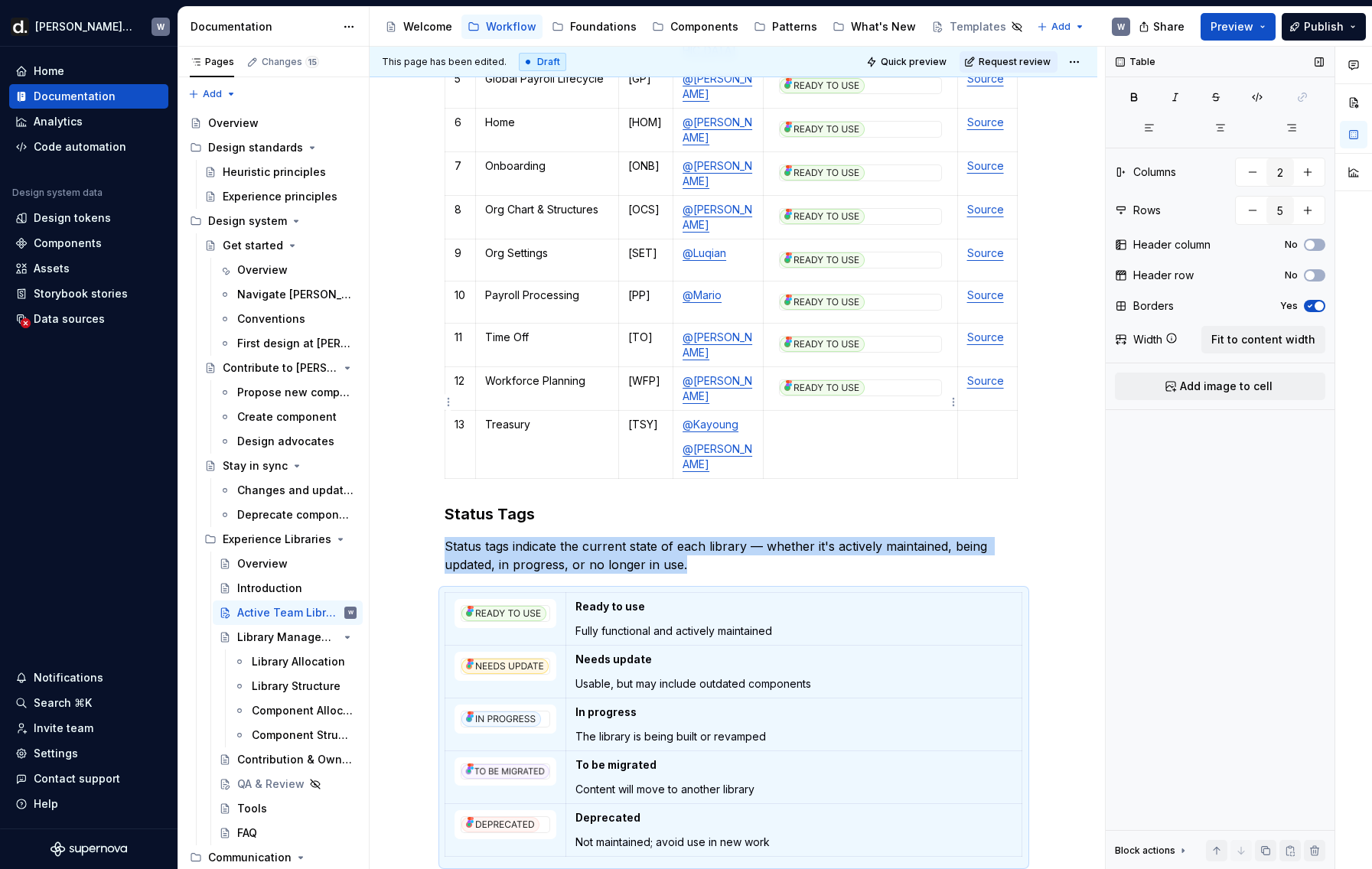
scroll to position [569, 0]
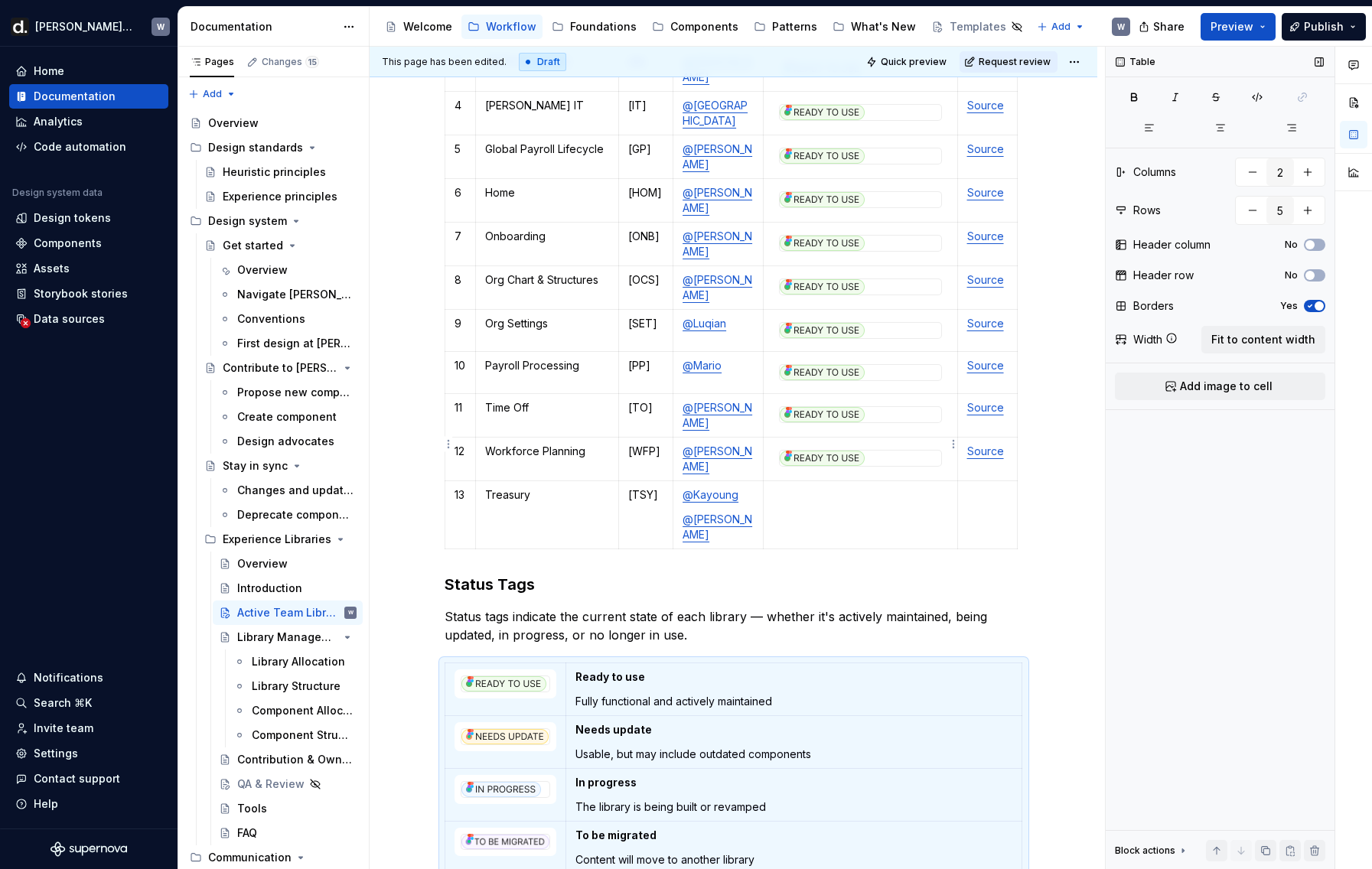
click at [834, 450] on img at bounding box center [822, 458] width 85 height 16
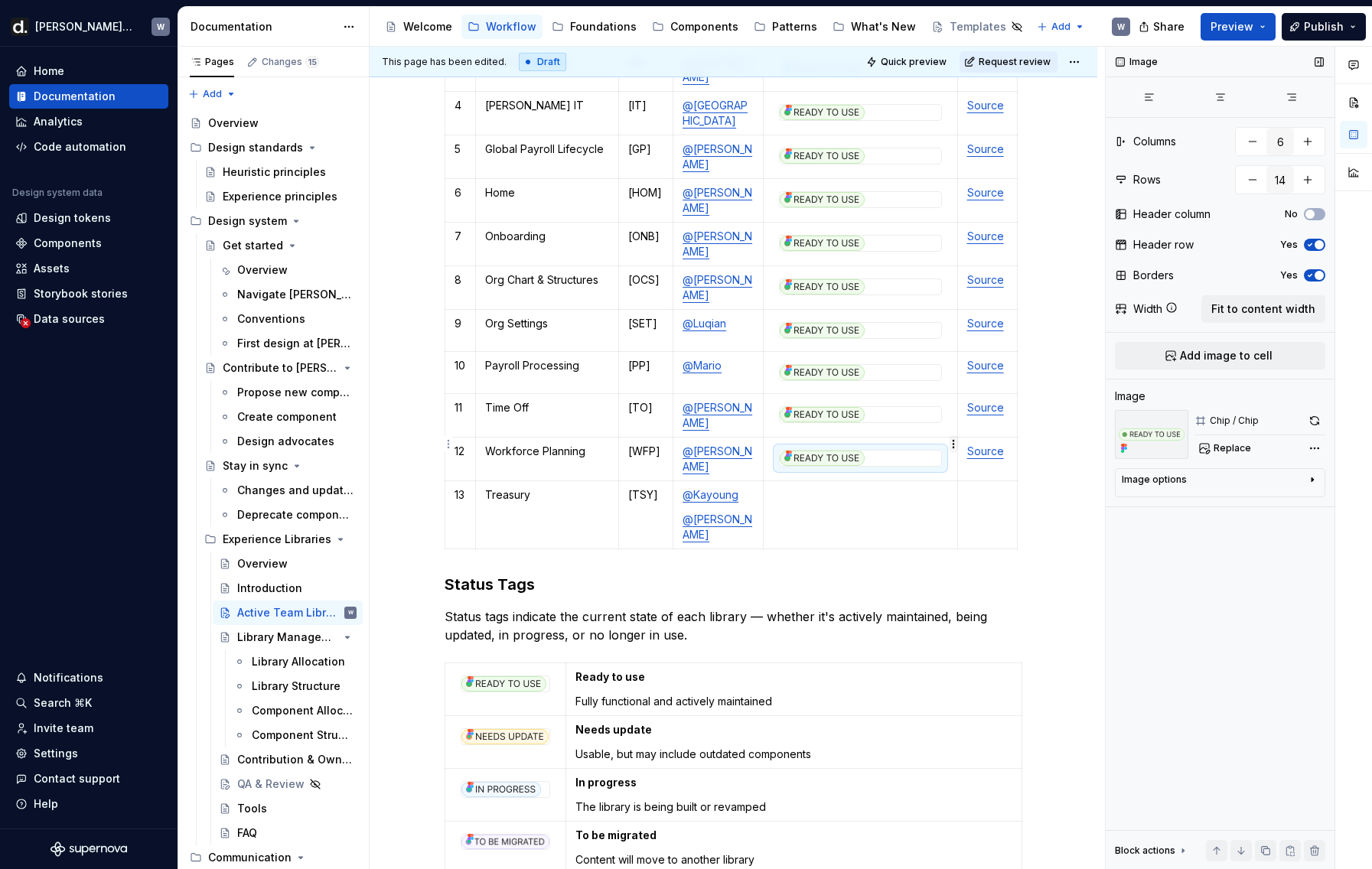
click at [953, 446] on html "[PERSON_NAME] UI W Home Documentation Analytics Code automation Design system d…" at bounding box center [686, 434] width 1372 height 869
type textarea "*"
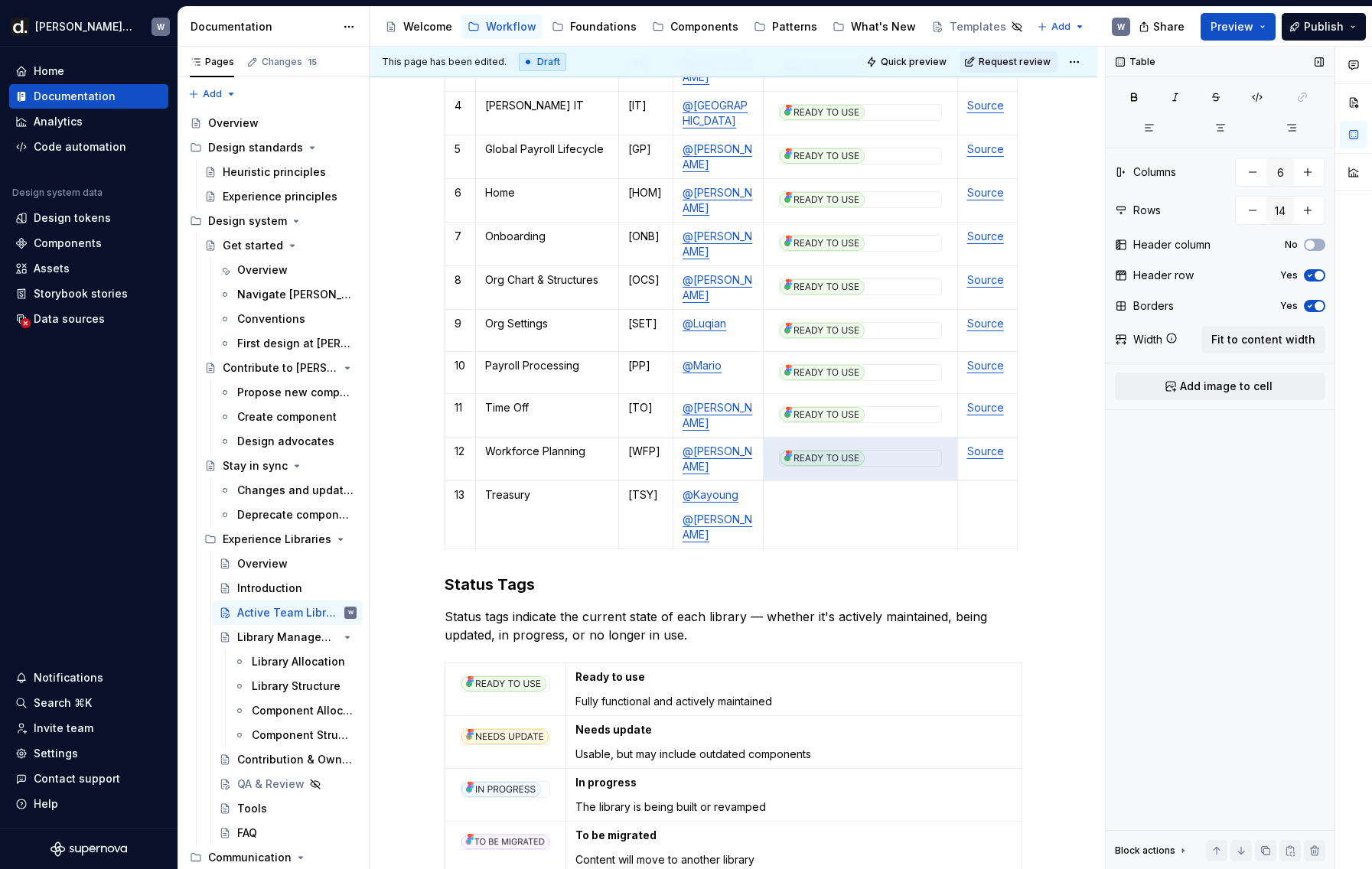
click at [897, 443] on html "[PERSON_NAME] UI W Home Documentation Analytics Code automation Design system d…" at bounding box center [686, 434] width 1372 height 869
click at [1270, 846] on button "button" at bounding box center [1265, 851] width 21 height 21
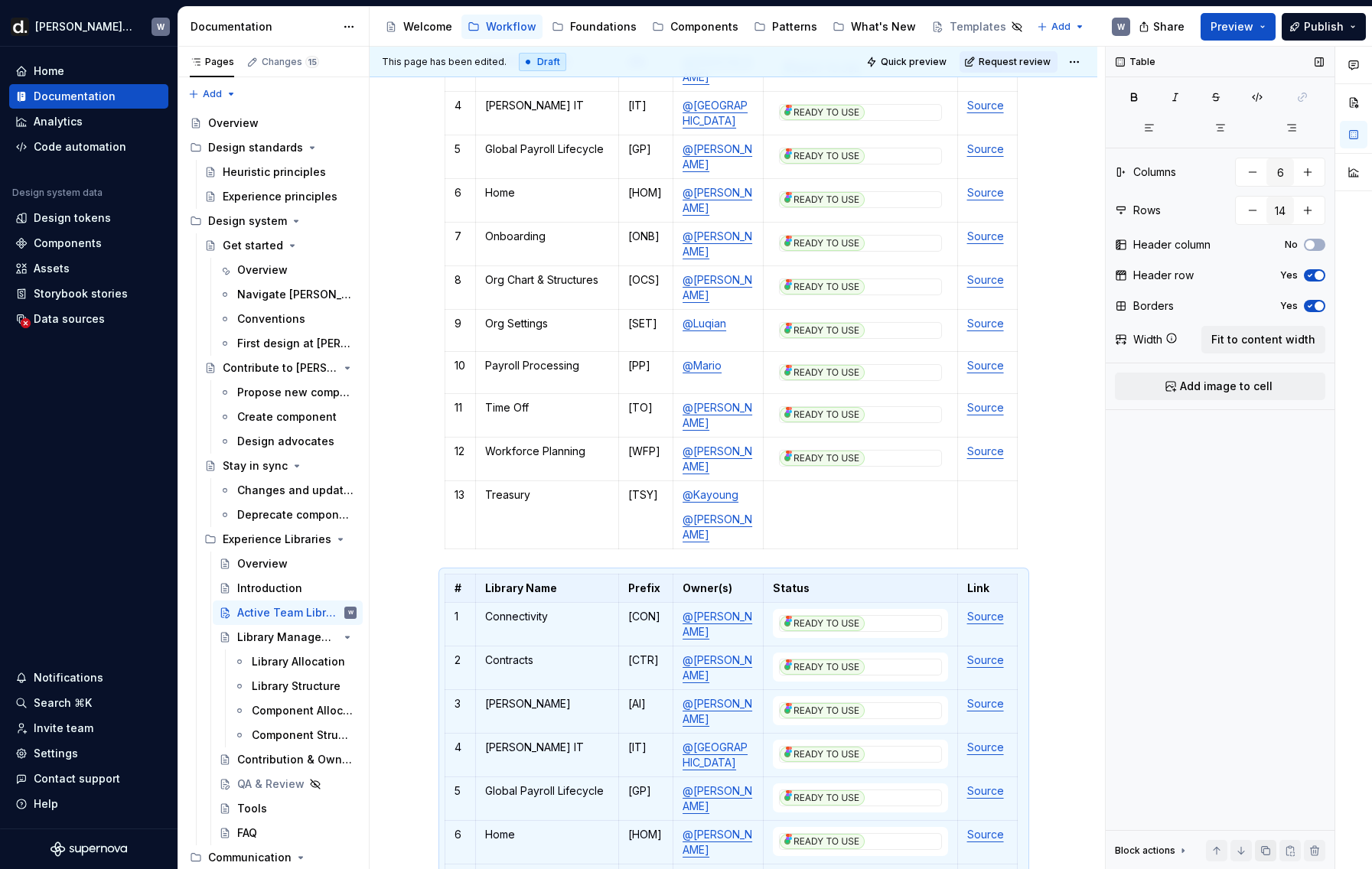
scroll to position [835, 0]
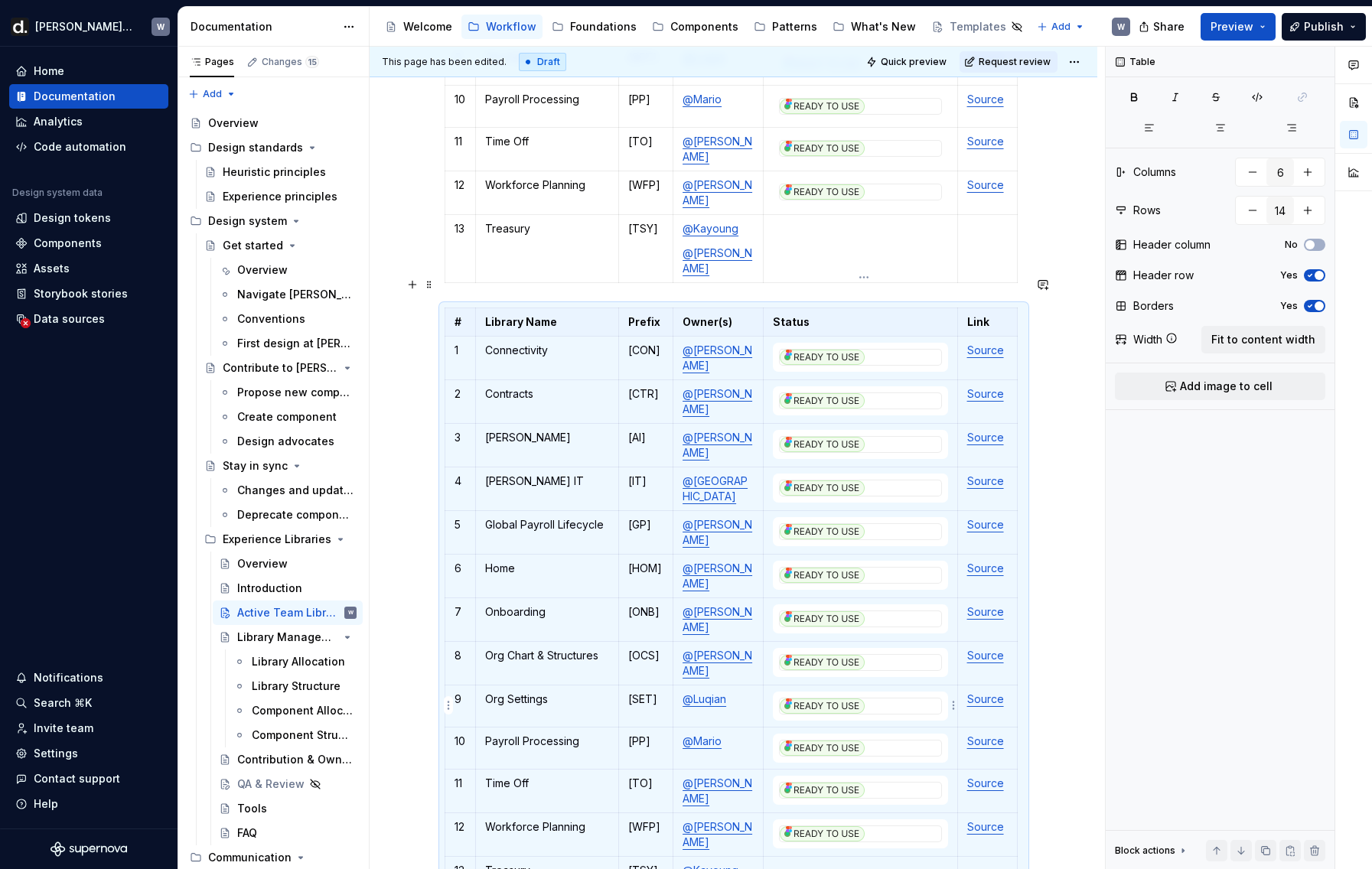
type input "2"
type input "5"
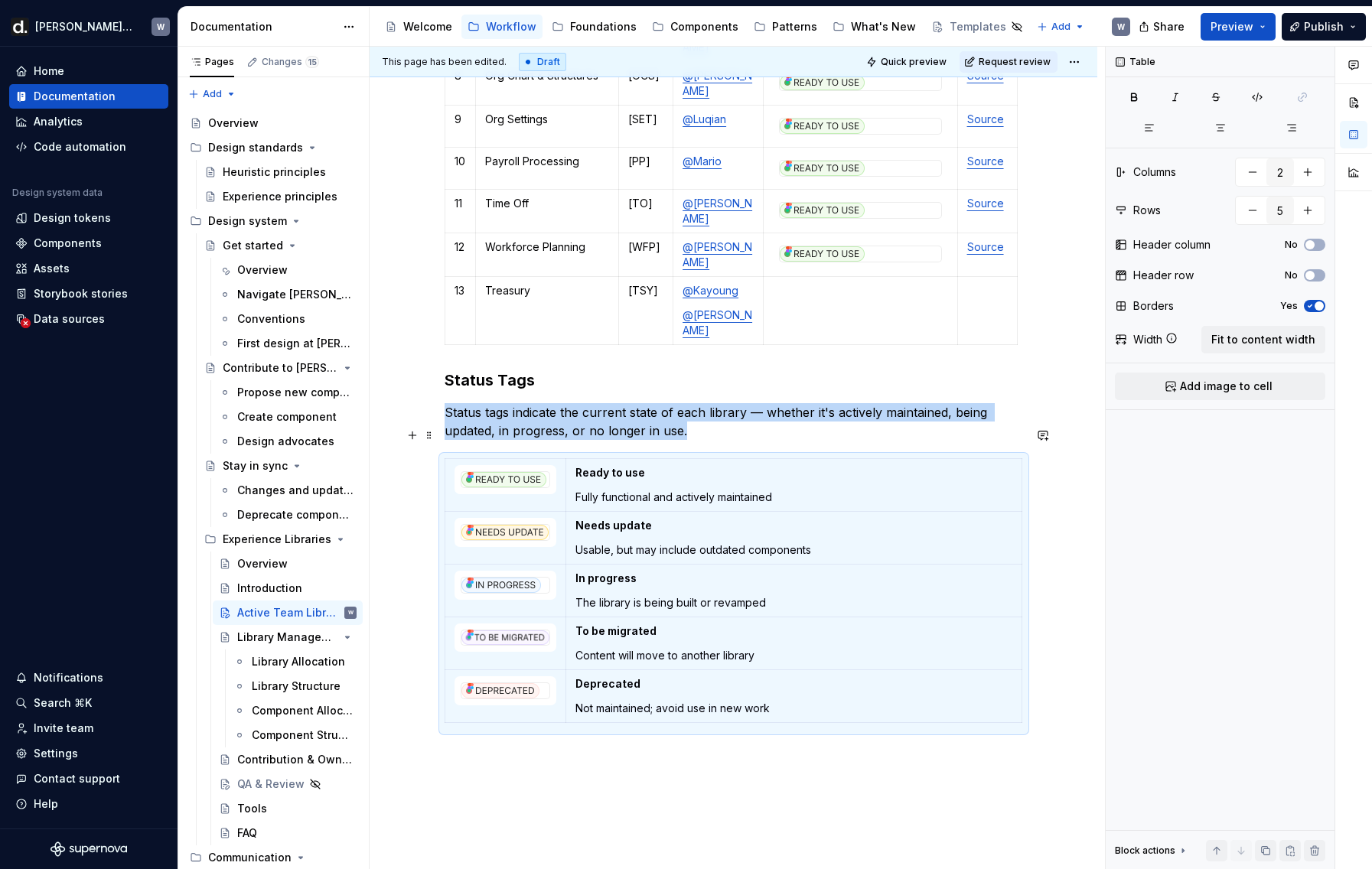
scroll to position [546, 0]
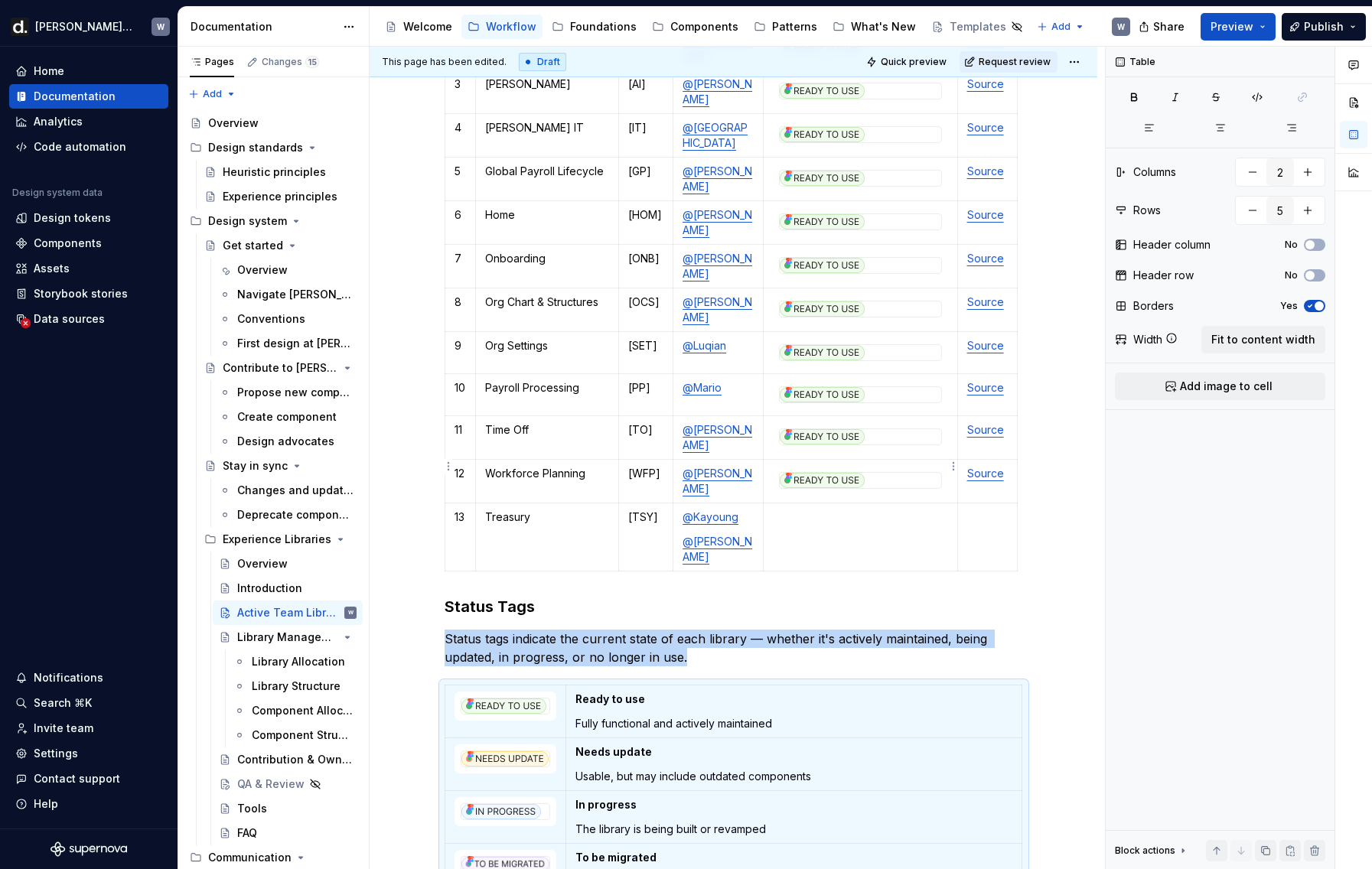
click at [841, 473] on img at bounding box center [822, 481] width 85 height 16
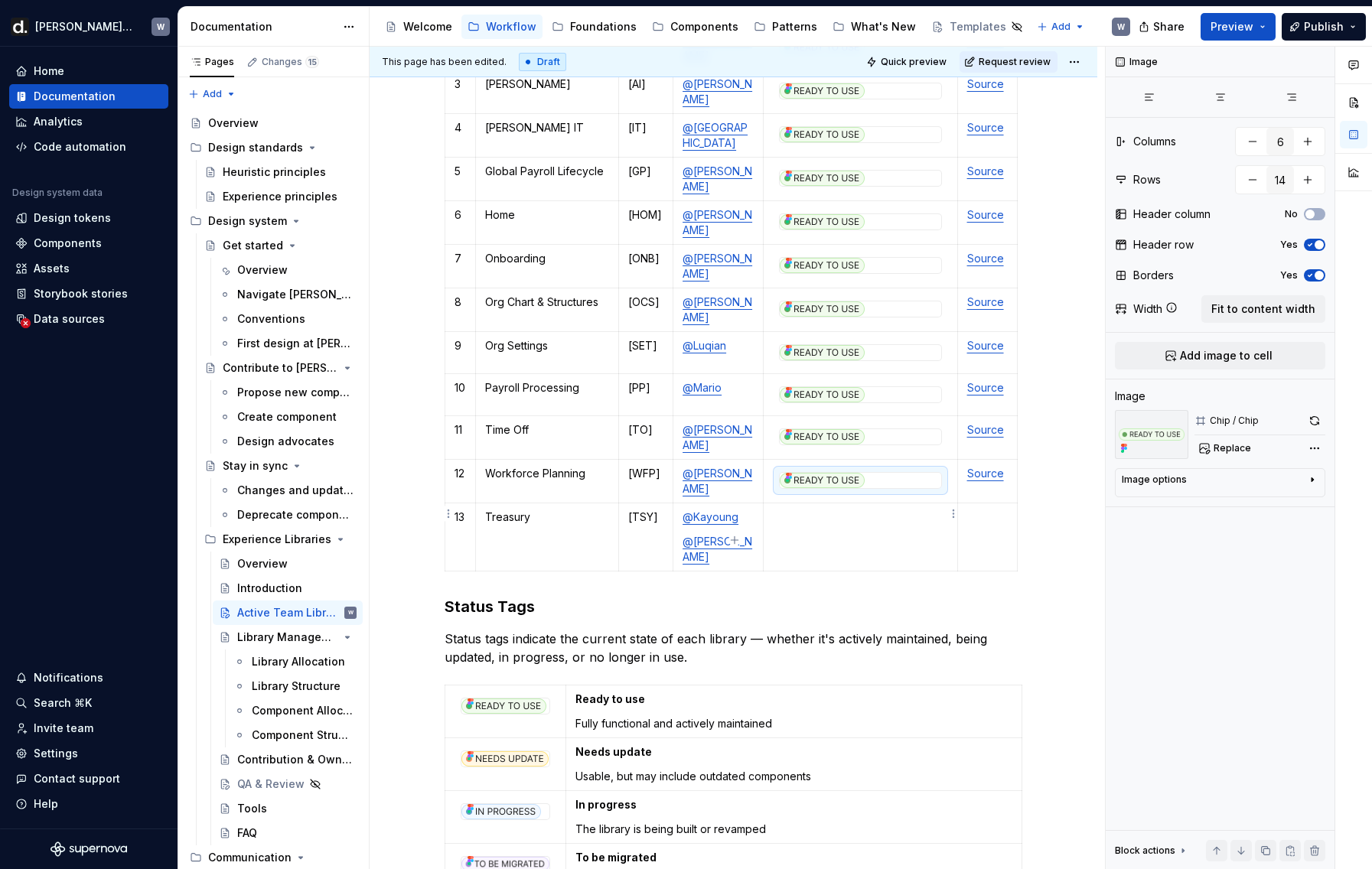
click at [823, 522] on td at bounding box center [860, 537] width 194 height 68
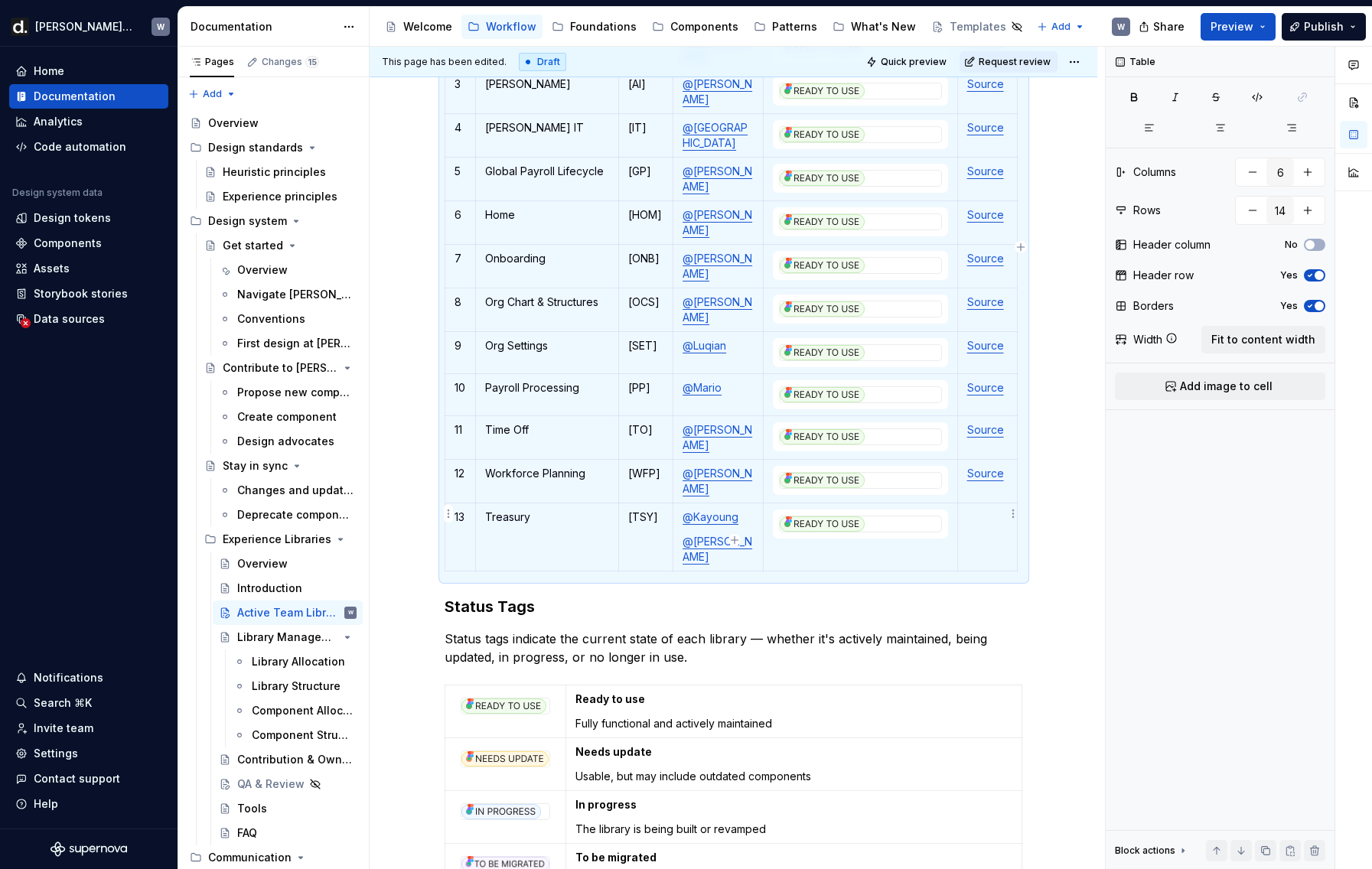
click at [1003, 509] on p at bounding box center [987, 517] width 41 height 16
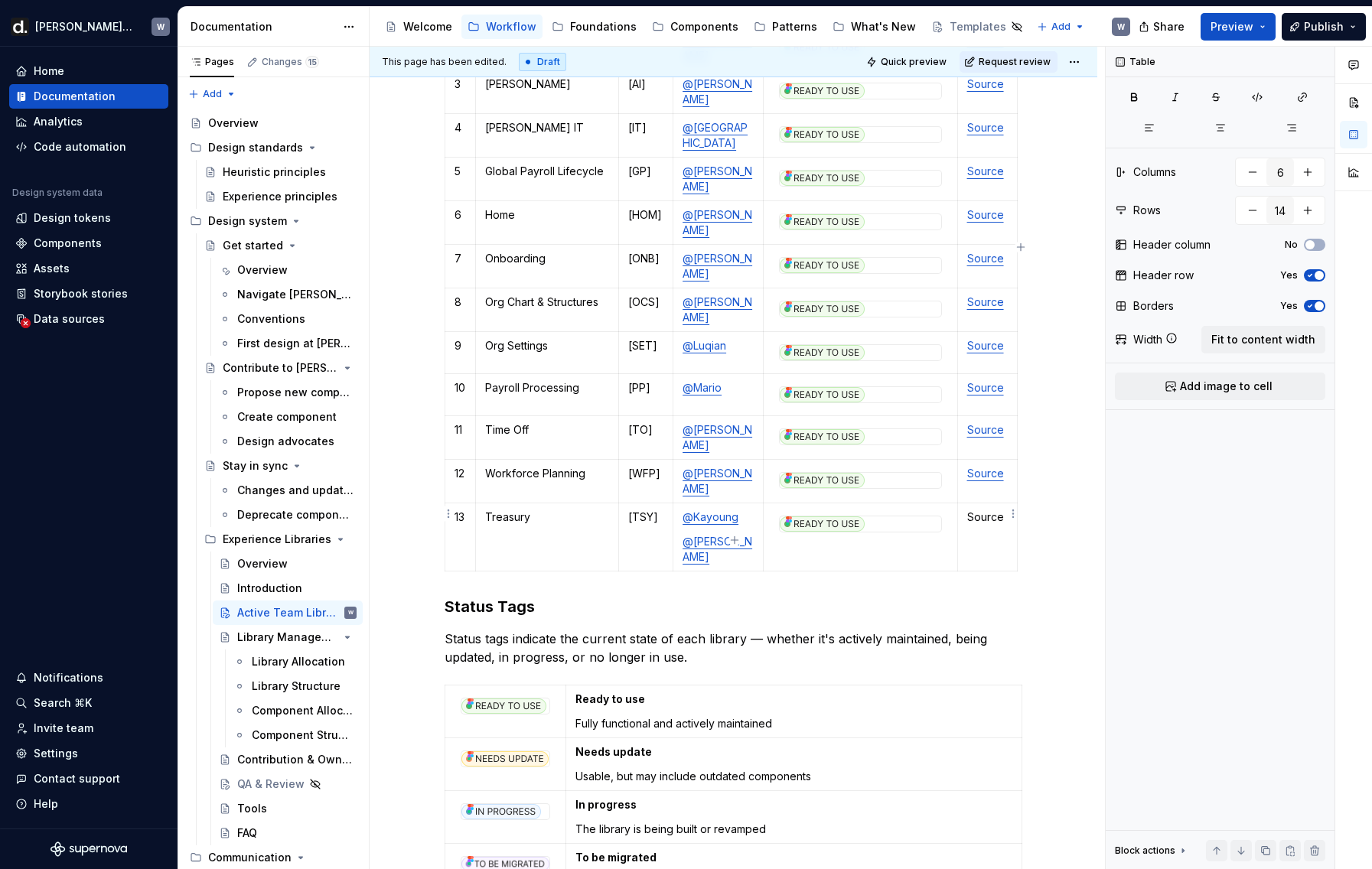
click at [994, 509] on p "Source" at bounding box center [987, 517] width 41 height 16
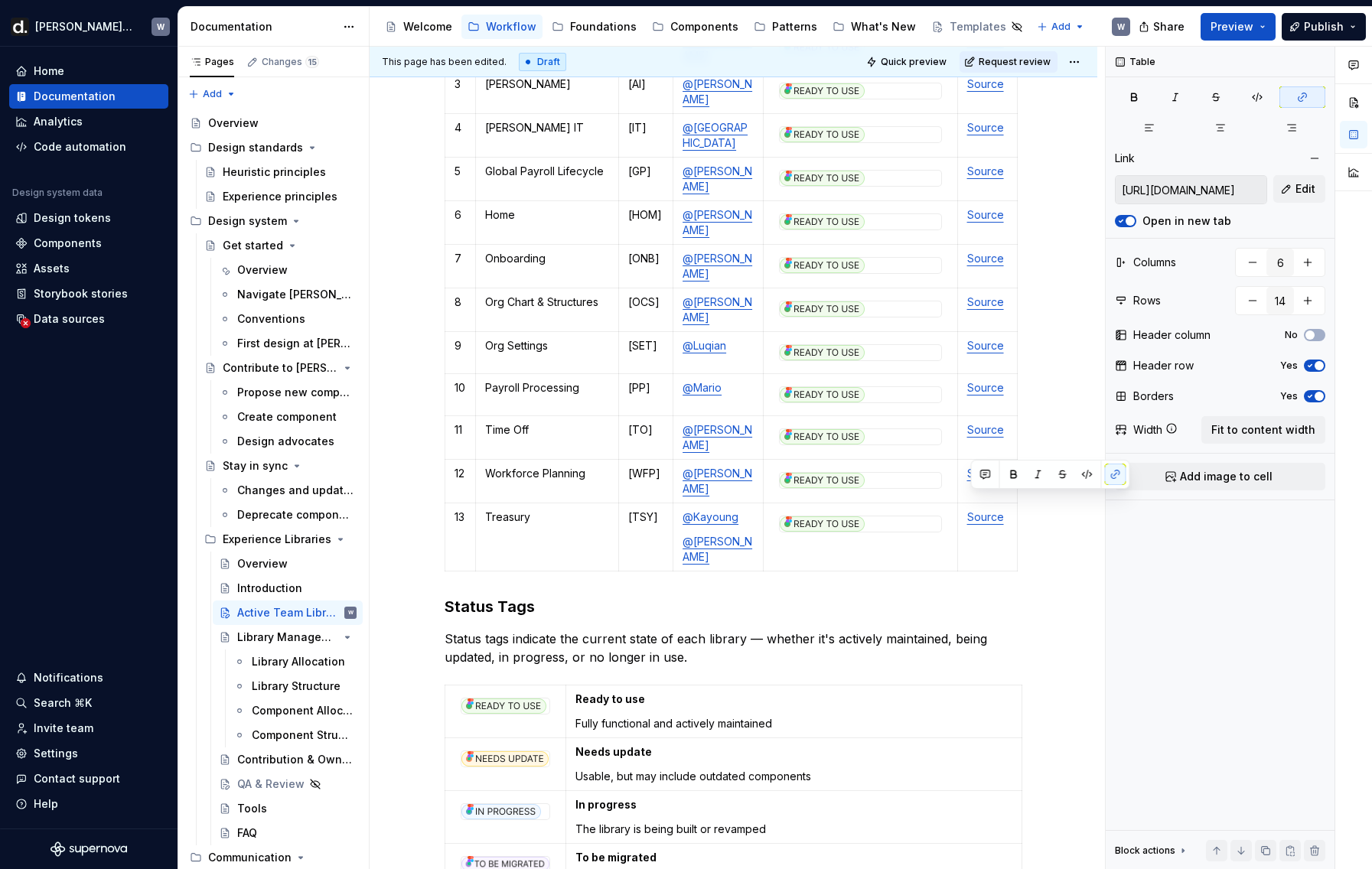
click at [1074, 531] on div "Team Libraries are organized Figma libraries owned and maintained by product te…" at bounding box center [733, 484] width 727 height 1502
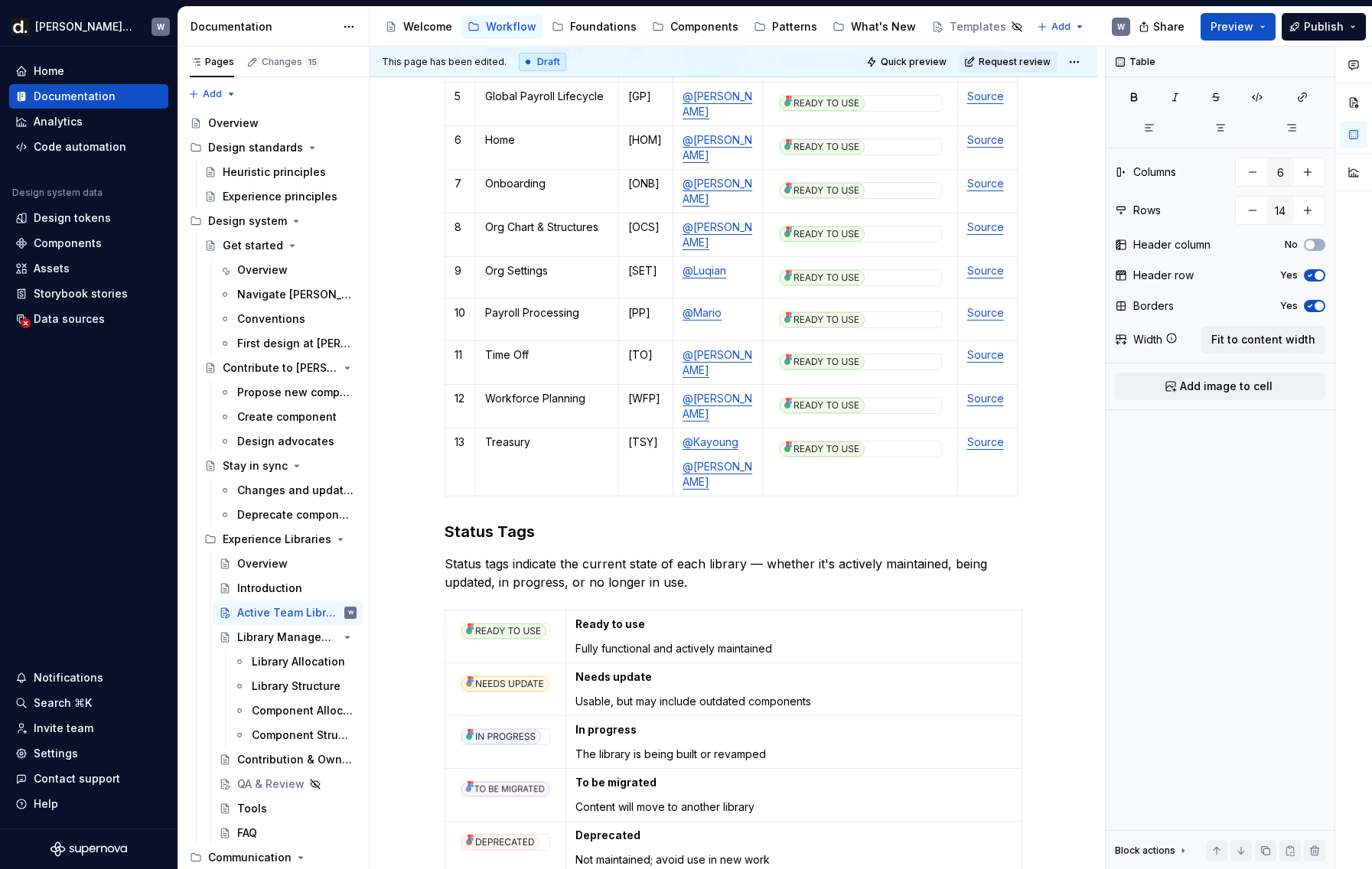
scroll to position [0, 0]
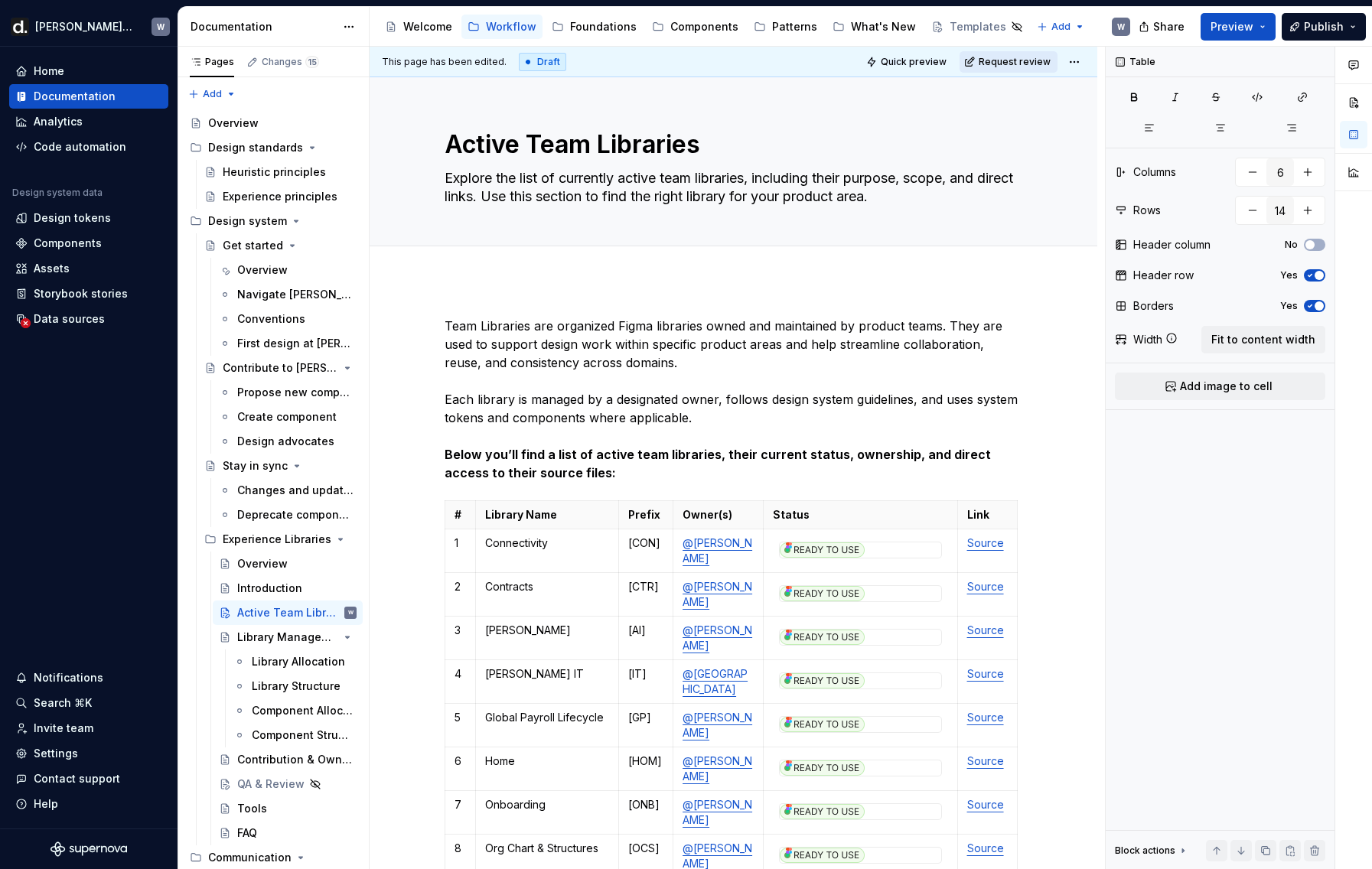
click at [1026, 60] on span "Request review" at bounding box center [1014, 61] width 72 height 12
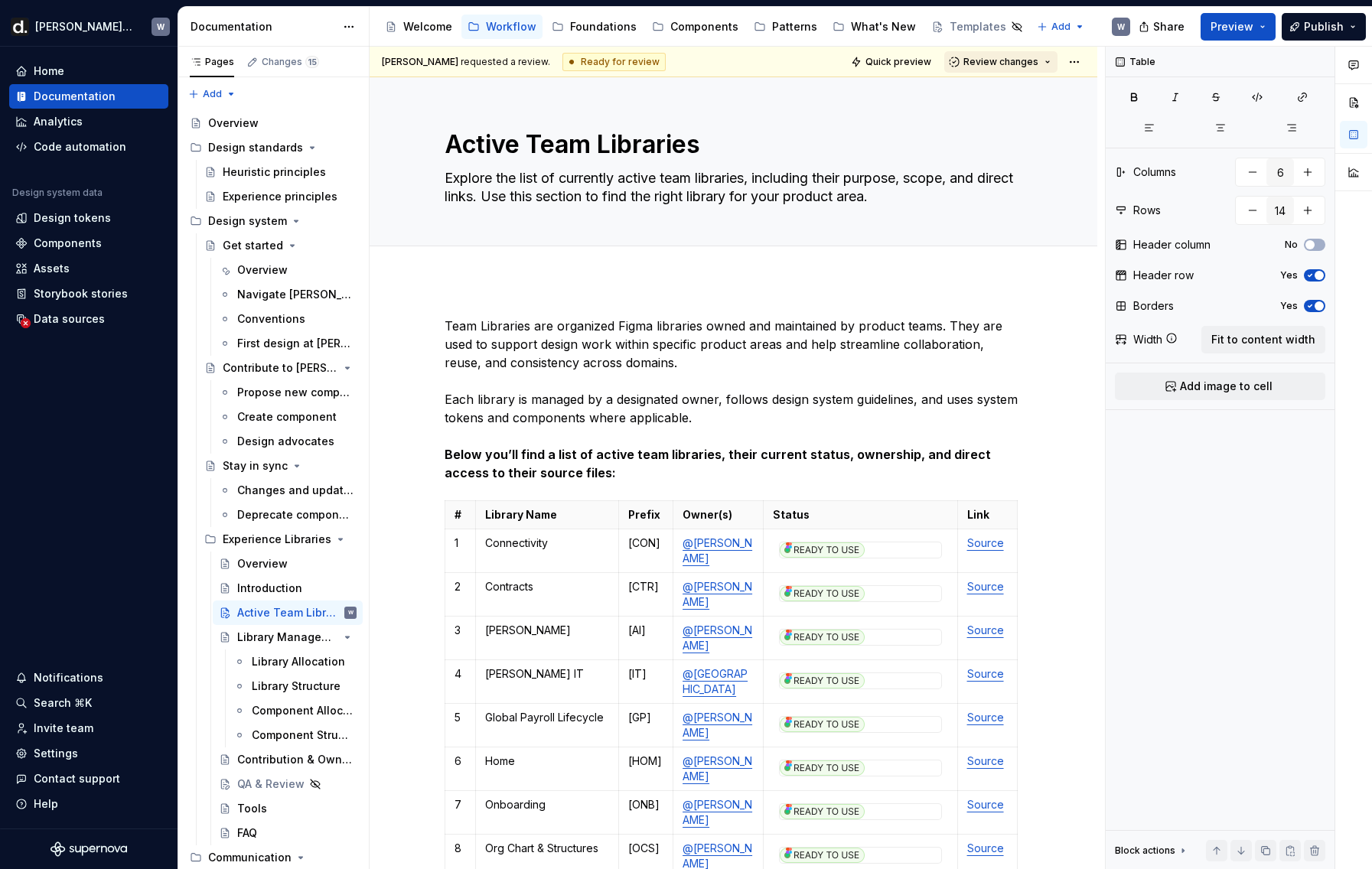
click at [1018, 69] on button "Review changes" at bounding box center [1000, 62] width 114 height 21
click at [1011, 84] on div "Approve" at bounding box center [1051, 92] width 134 height 16
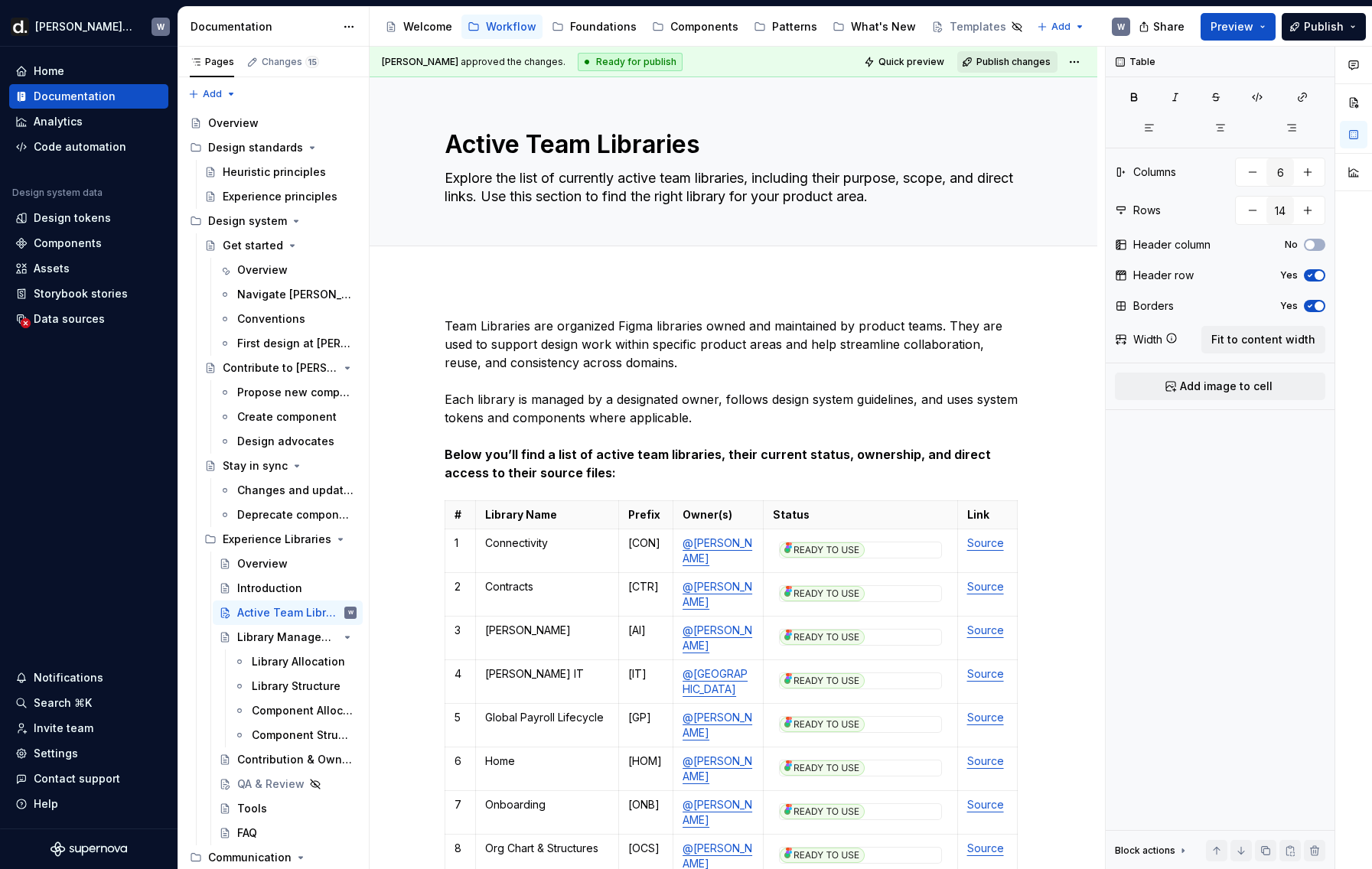
click at [1012, 65] on span "Publish changes" at bounding box center [1013, 61] width 74 height 12
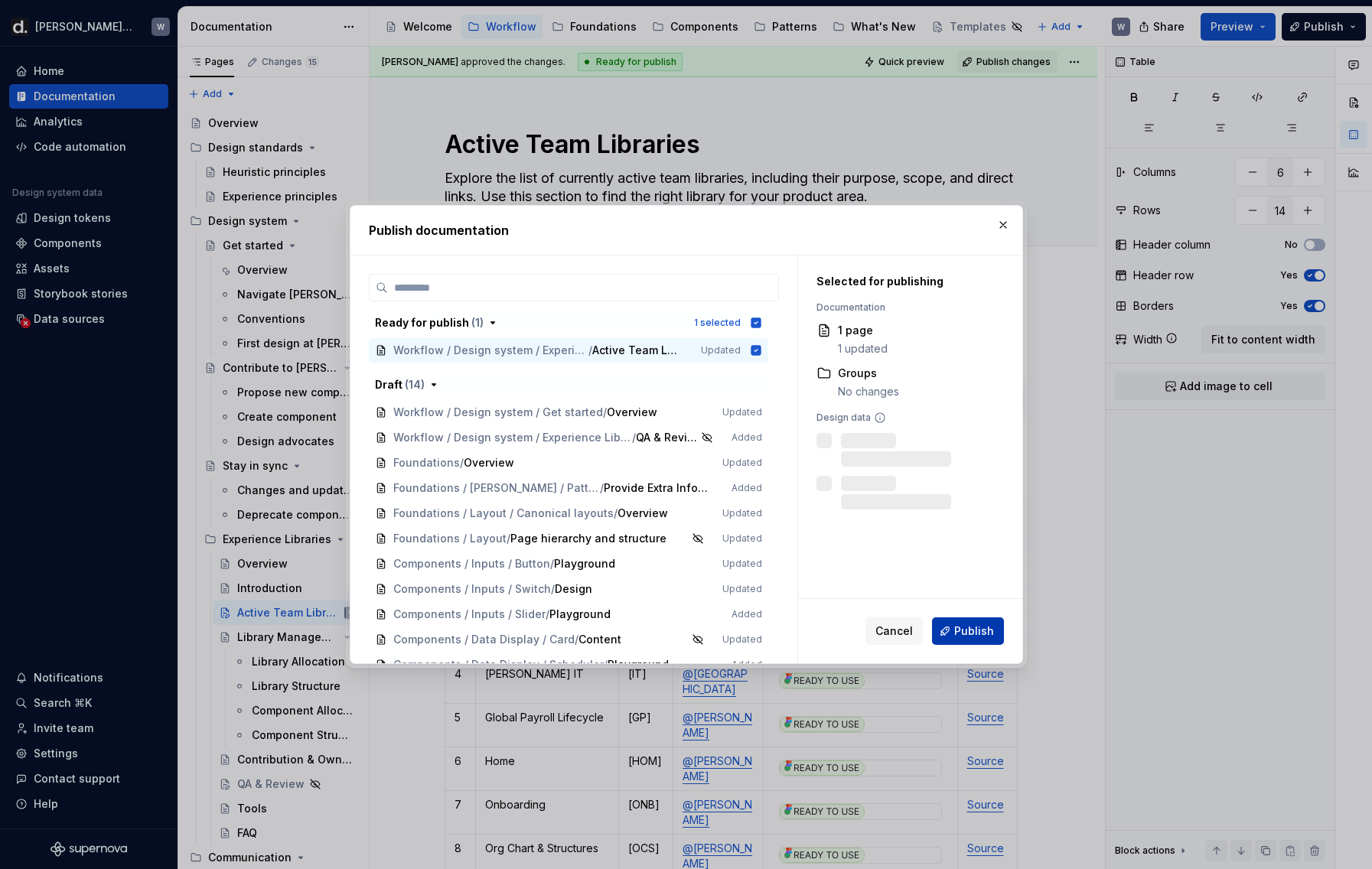
click at [978, 632] on span "Publish" at bounding box center [973, 631] width 40 height 16
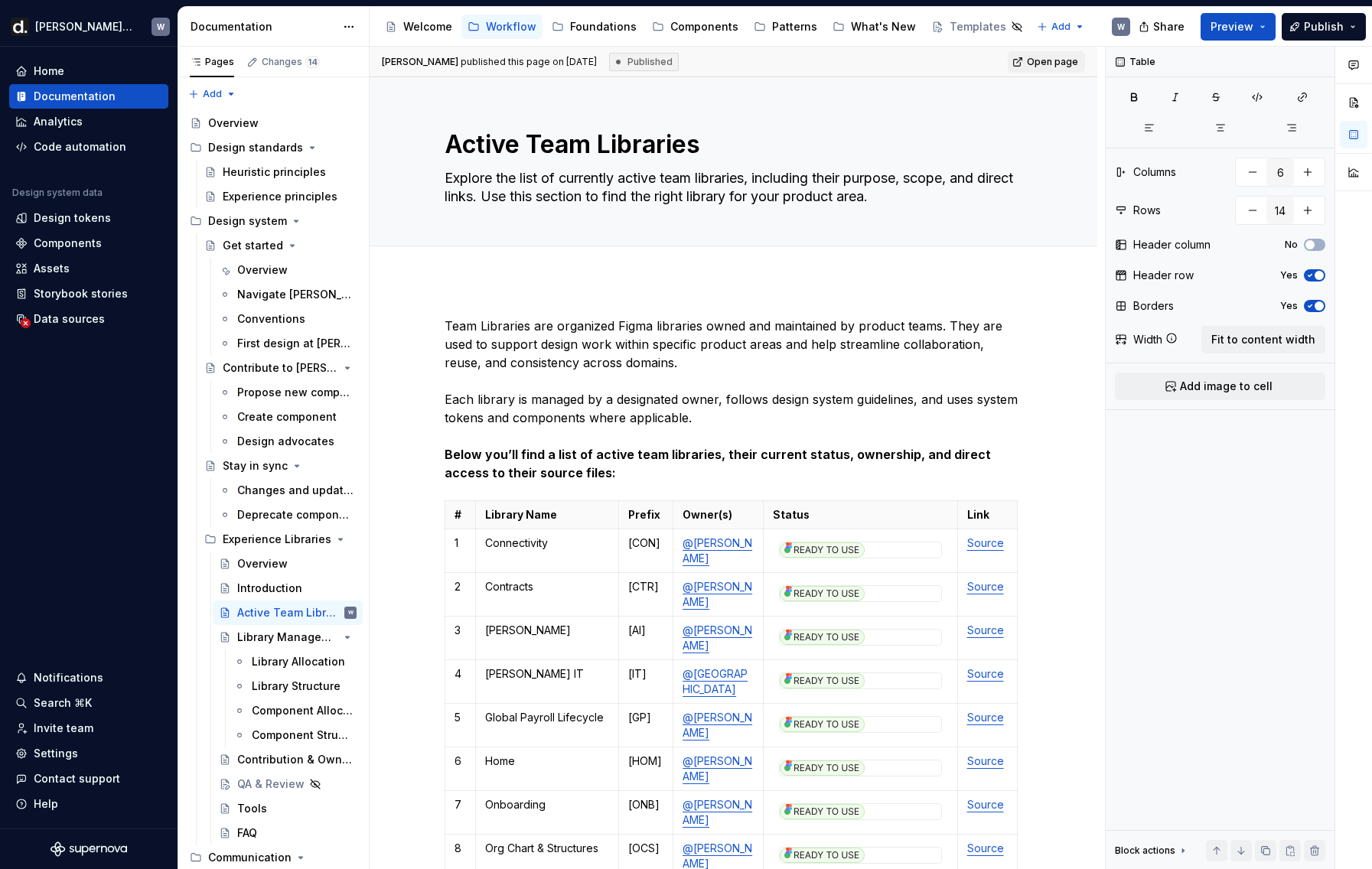
type textarea "*"
